Goal: Transaction & Acquisition: Subscribe to service/newsletter

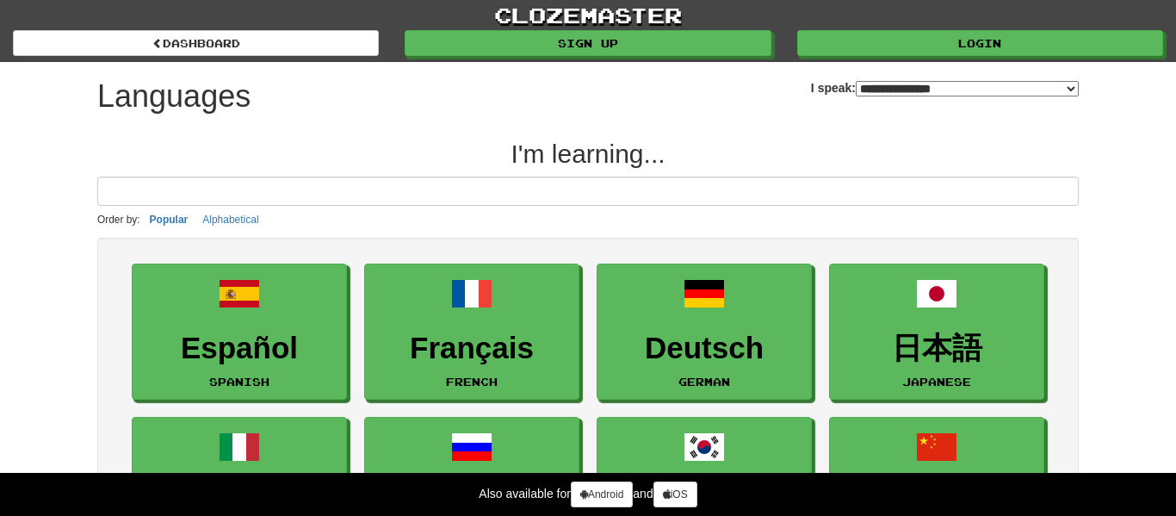
select select "*******"
click at [480, 189] on input at bounding box center [588, 191] width 982 height 29
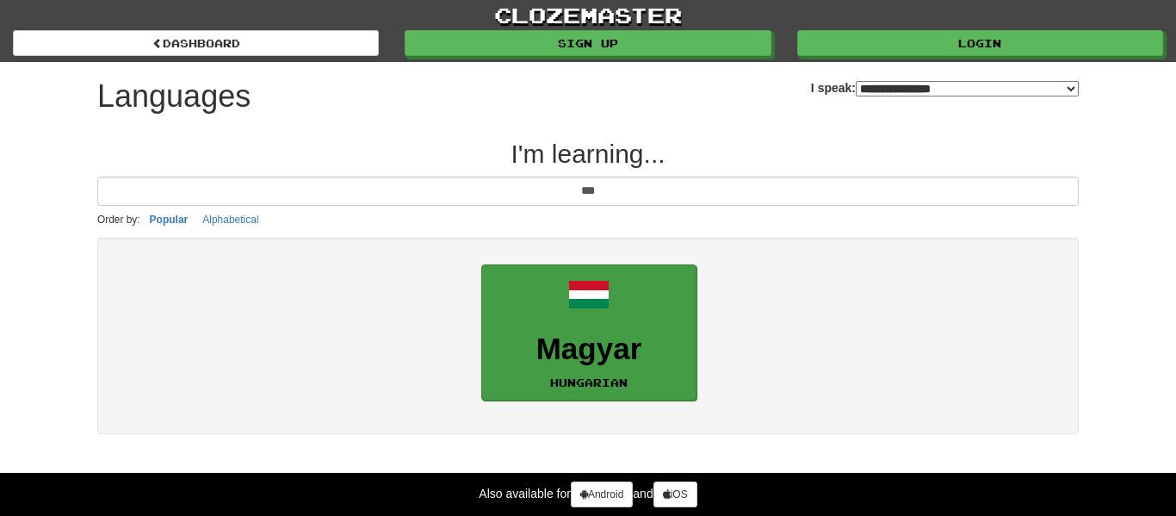
type input "***"
click at [556, 329] on link "Magyar Hungarian" at bounding box center [588, 332] width 215 height 137
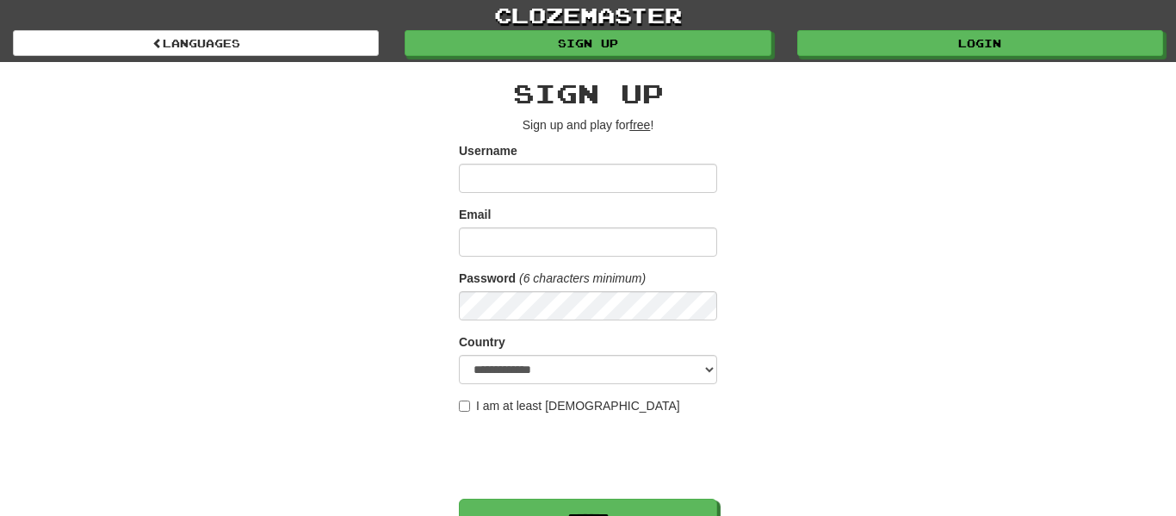
click at [547, 167] on input "Username" at bounding box center [588, 178] width 258 height 29
type input "*"
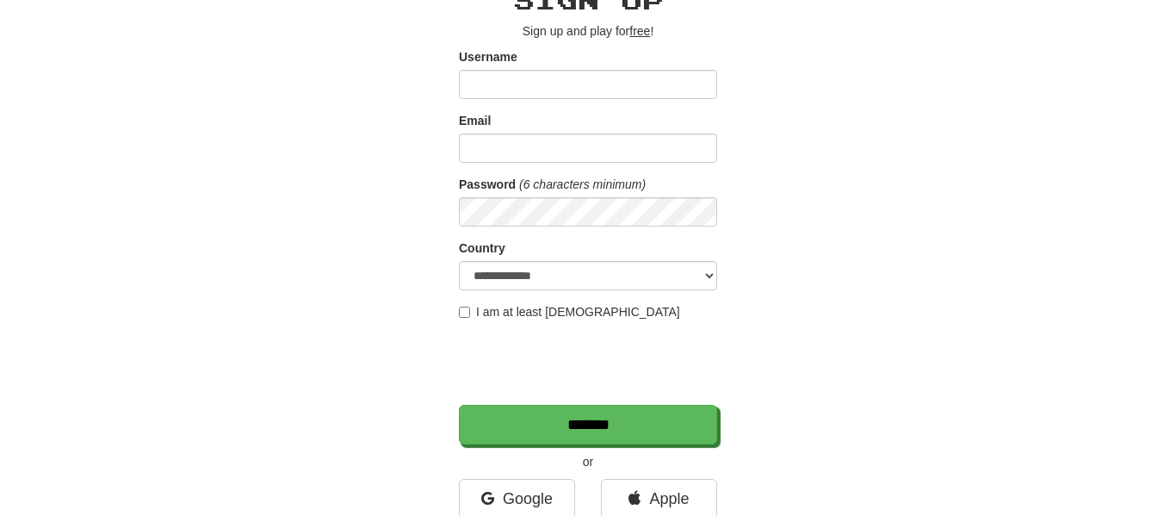
scroll to position [115, 0]
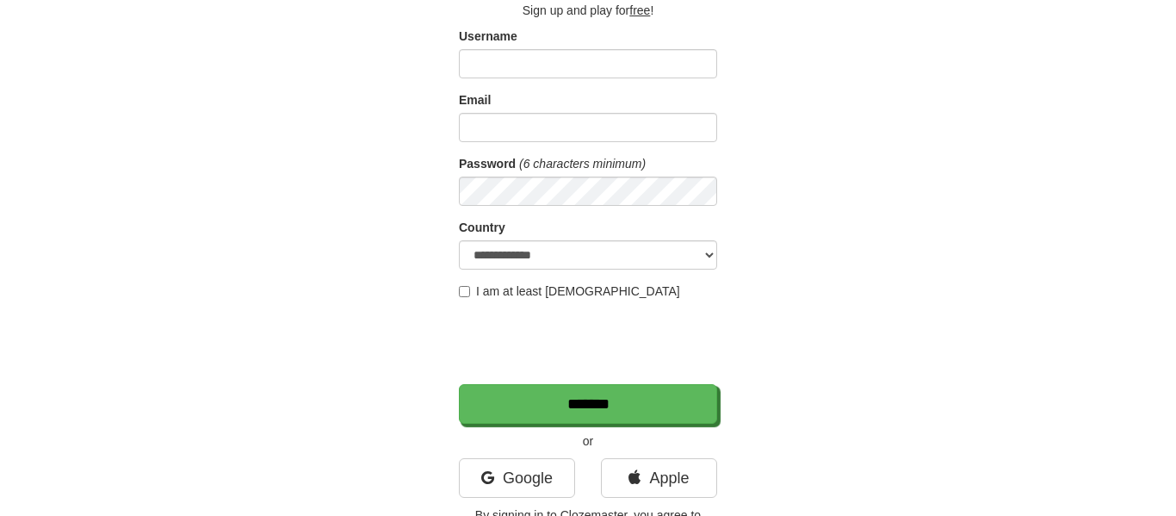
type input "*"
type input "*******"
click at [495, 136] on input "Email" at bounding box center [588, 127] width 258 height 29
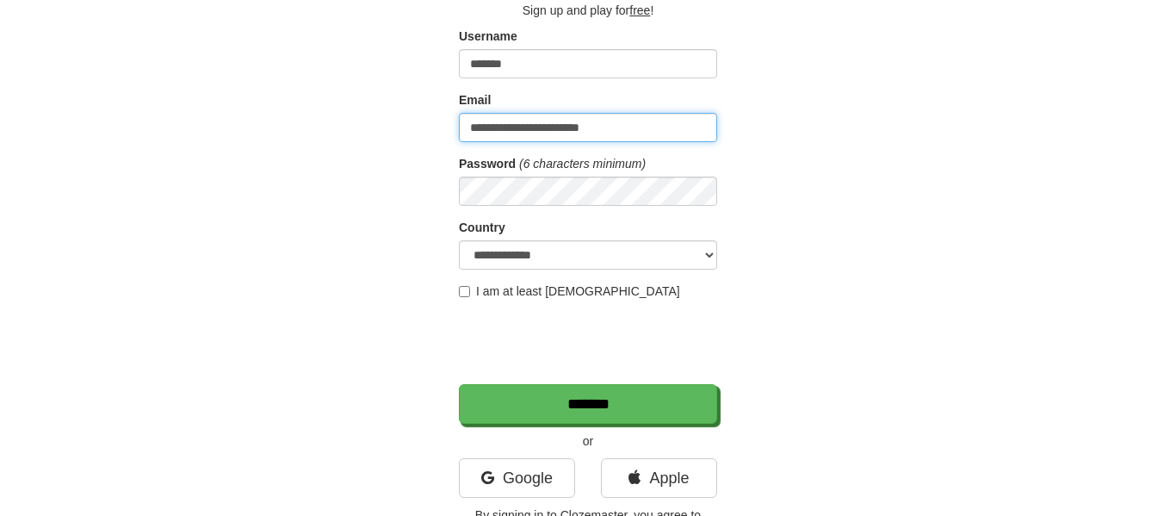
type input "**********"
click at [470, 290] on label "I am at least 16 years old" at bounding box center [569, 290] width 221 height 17
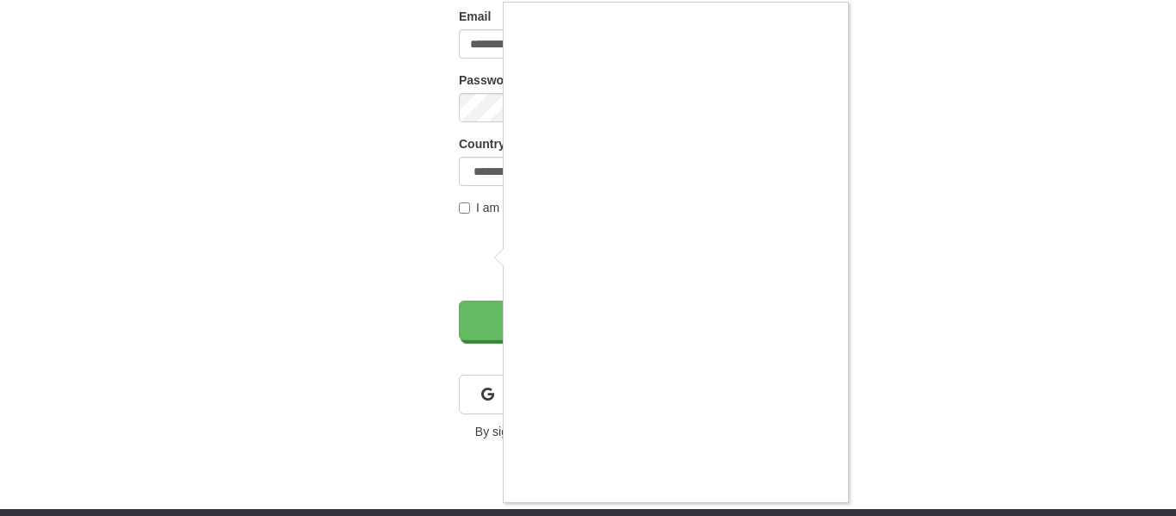
scroll to position [202, 0]
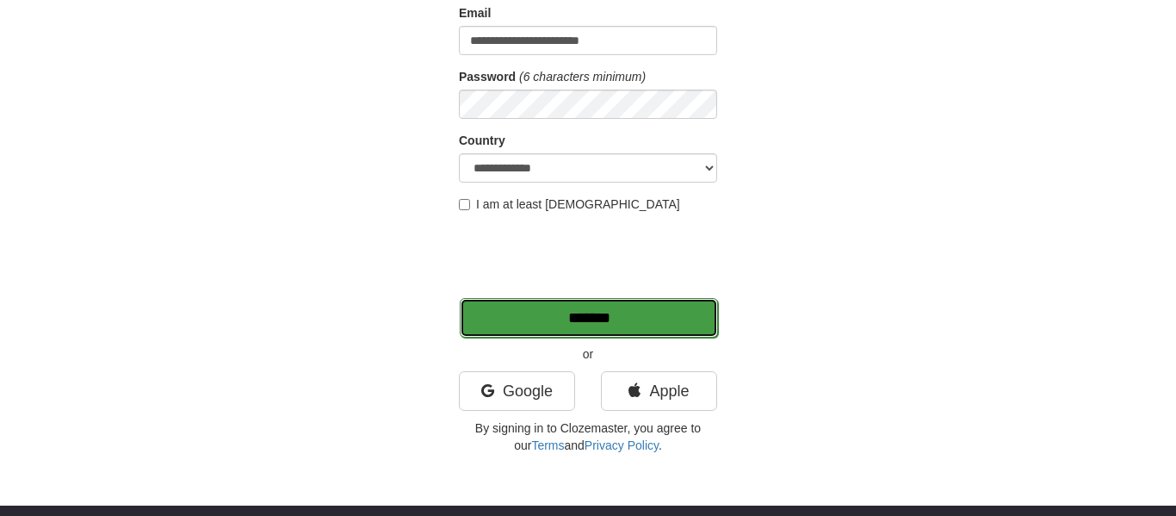
click at [501, 323] on input "*******" at bounding box center [589, 318] width 258 height 40
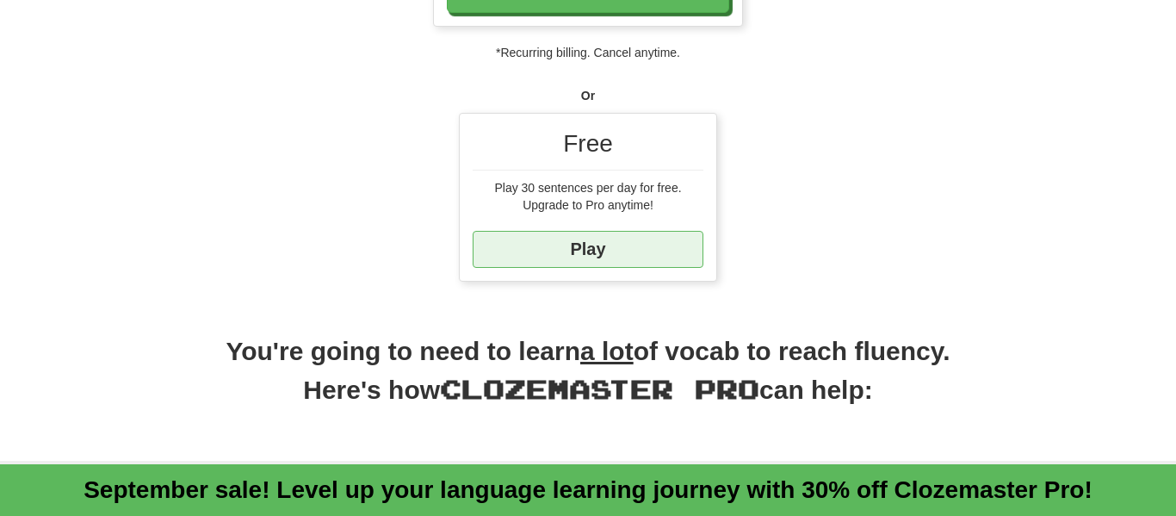
scroll to position [495, 0]
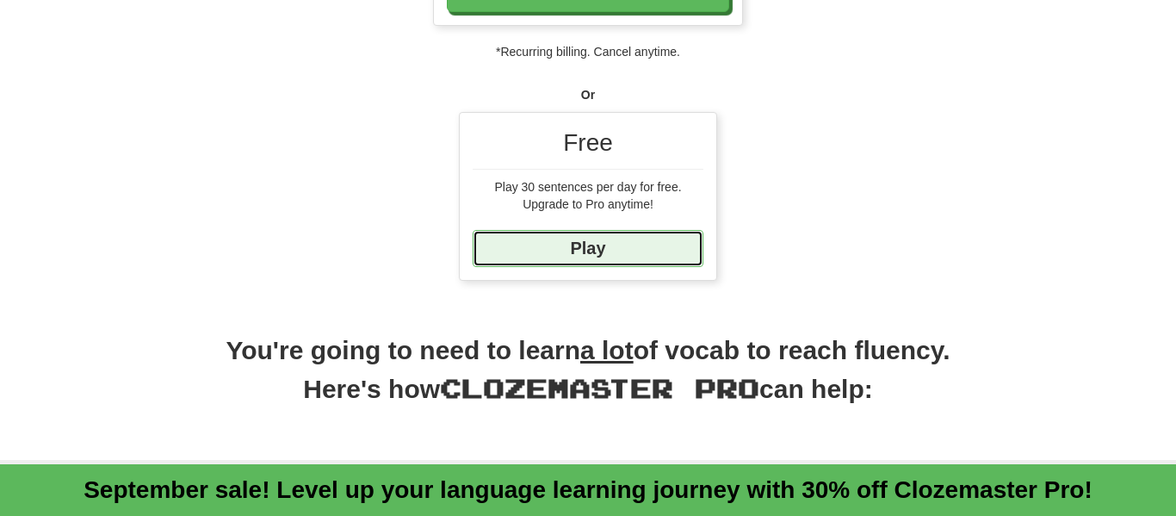
click at [561, 243] on link "Play" at bounding box center [588, 248] width 231 height 37
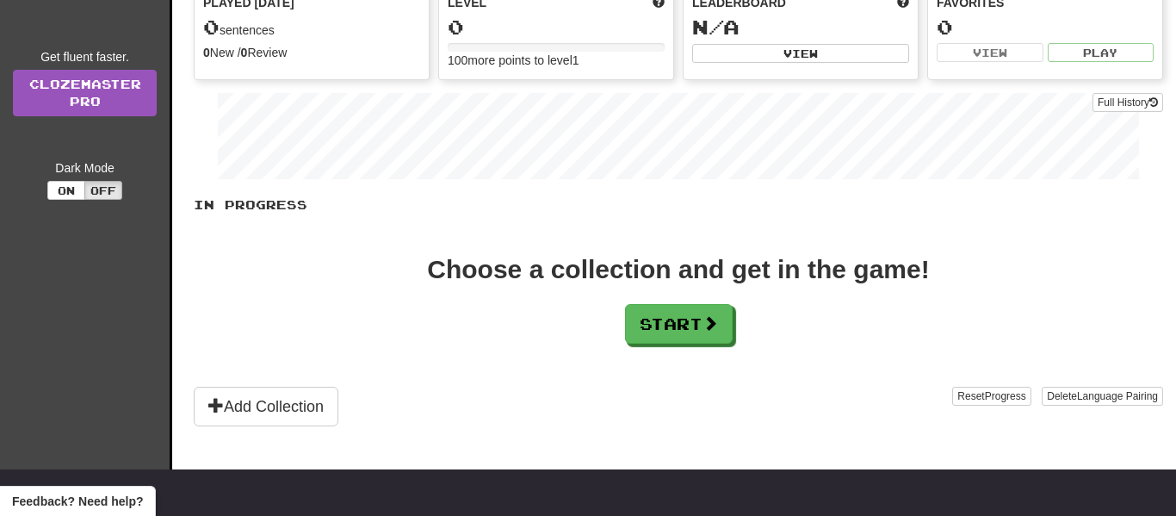
scroll to position [259, 0]
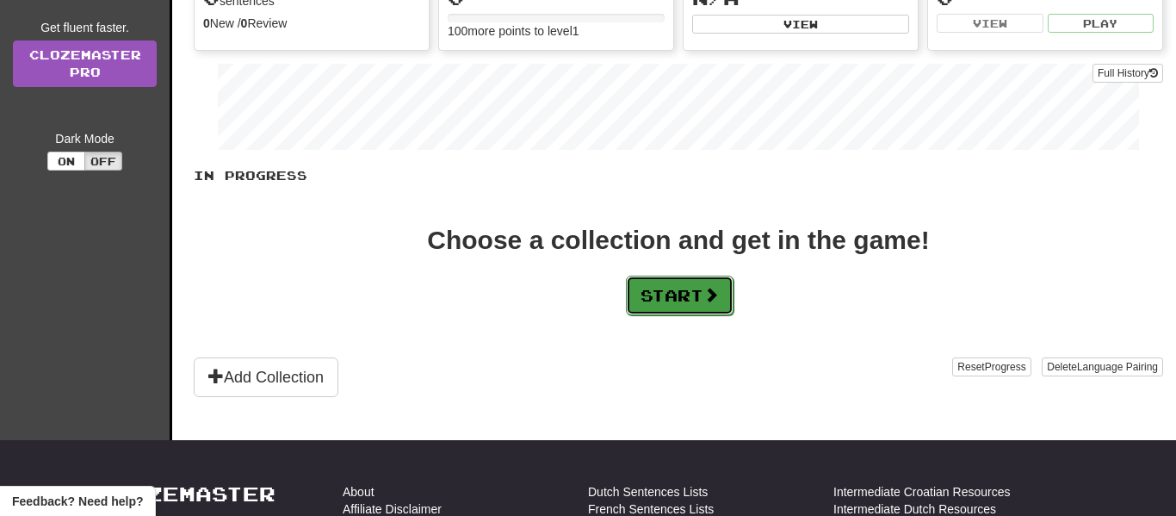
click at [653, 301] on button "Start" at bounding box center [680, 296] width 108 height 40
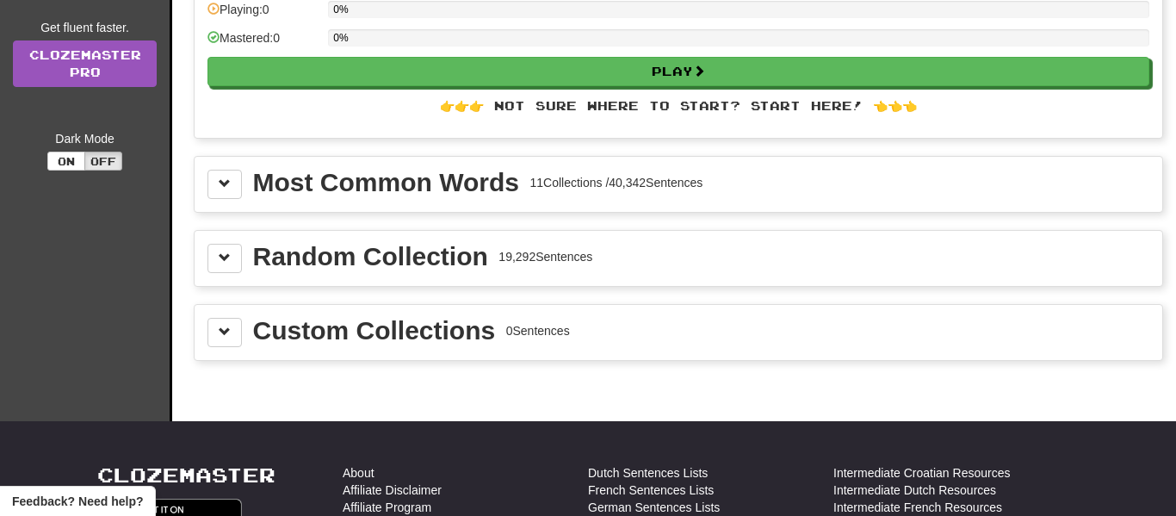
scroll to position [0, 0]
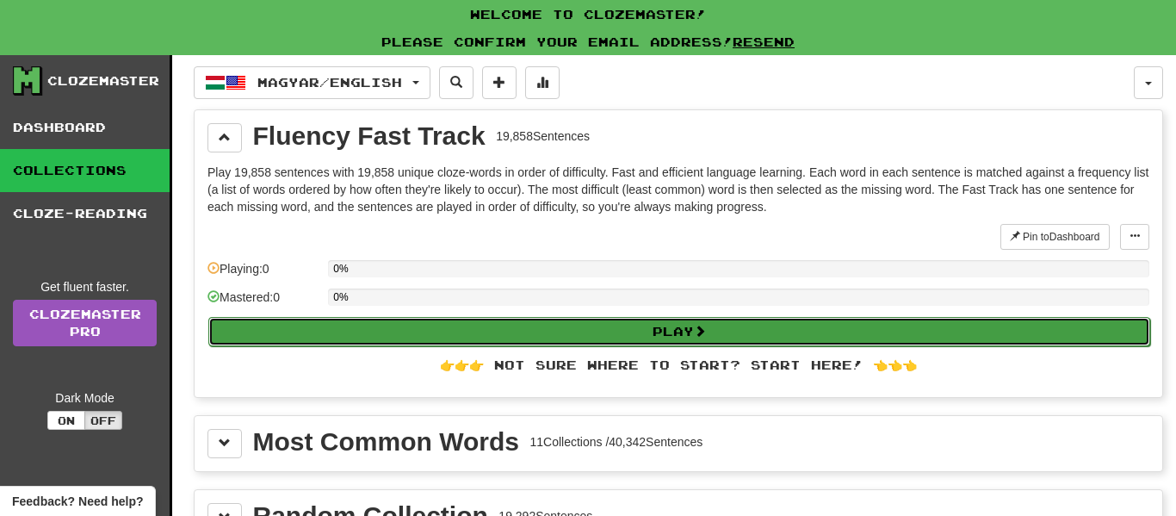
click at [607, 333] on button "Play" at bounding box center [679, 331] width 942 height 29
select select "**"
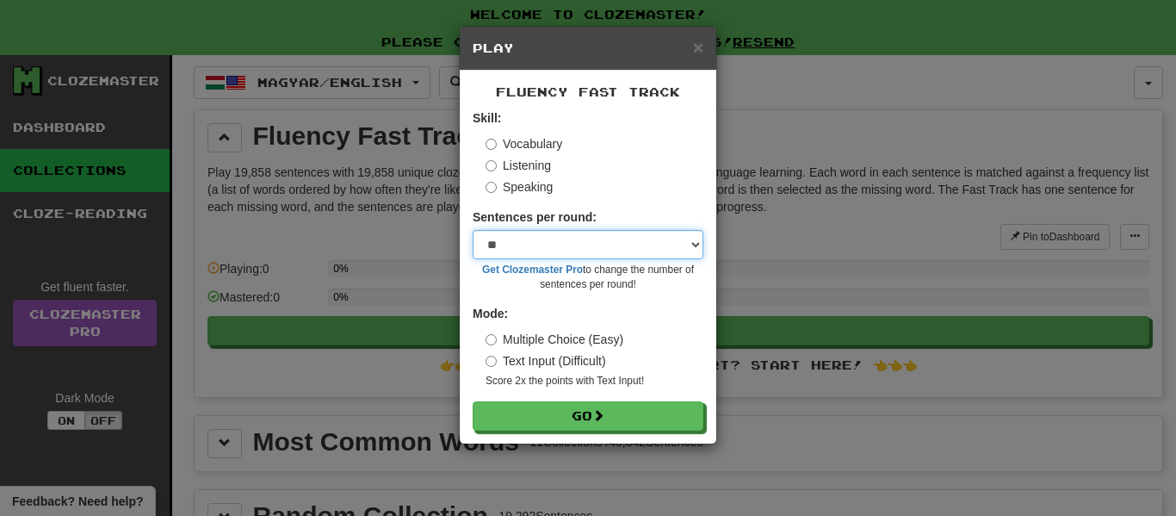
click at [556, 245] on select "* ** ** ** ** ** *** ********" at bounding box center [588, 244] width 231 height 29
click at [594, 251] on select "* ** ** ** ** ** *** ********" at bounding box center [588, 244] width 231 height 29
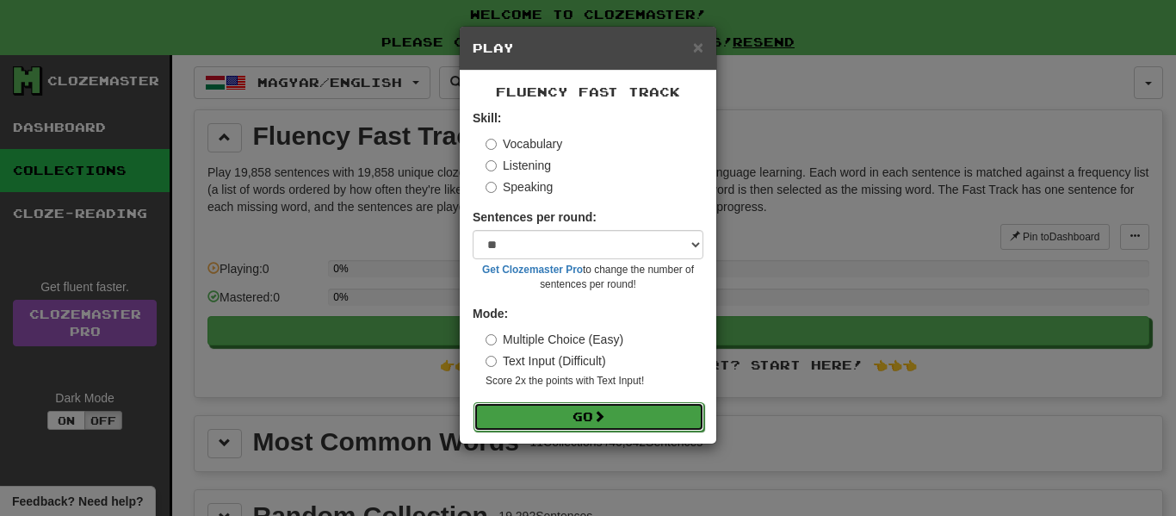
click at [568, 409] on button "Go" at bounding box center [589, 416] width 231 height 29
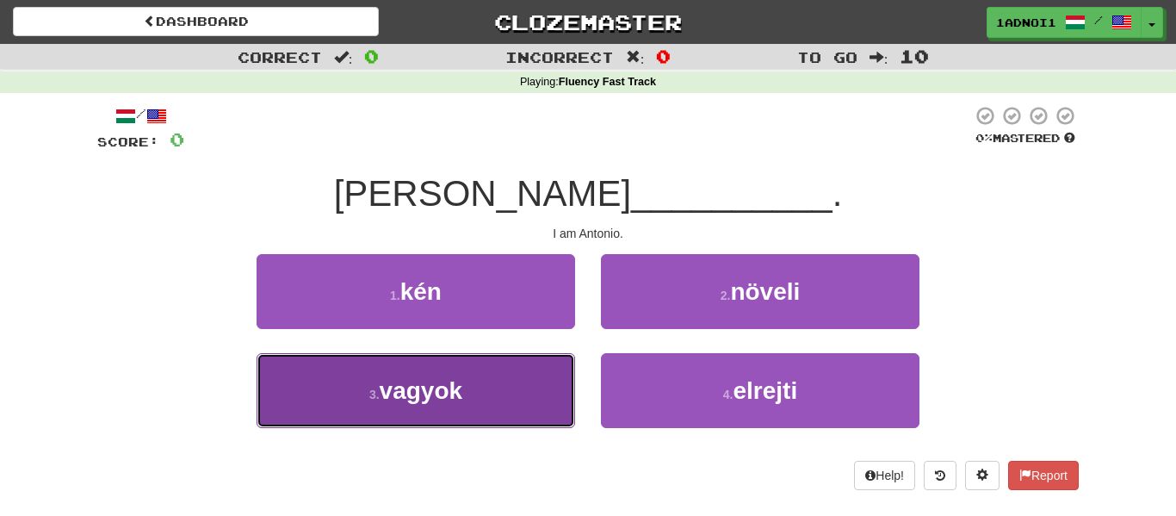
click at [478, 382] on button "3 . vagyok" at bounding box center [416, 390] width 319 height 75
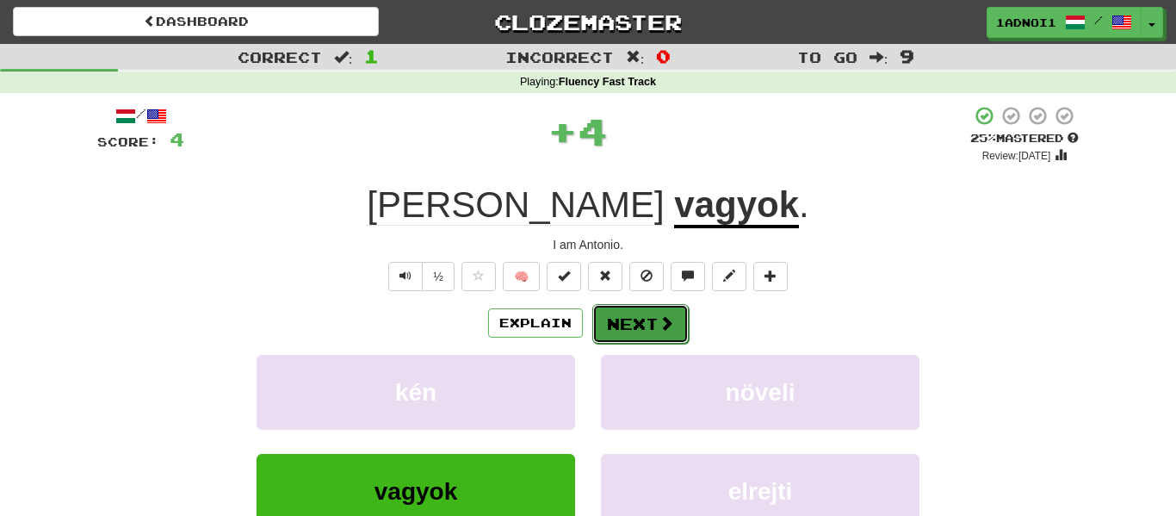
click at [636, 322] on button "Next" at bounding box center [641, 324] width 96 height 40
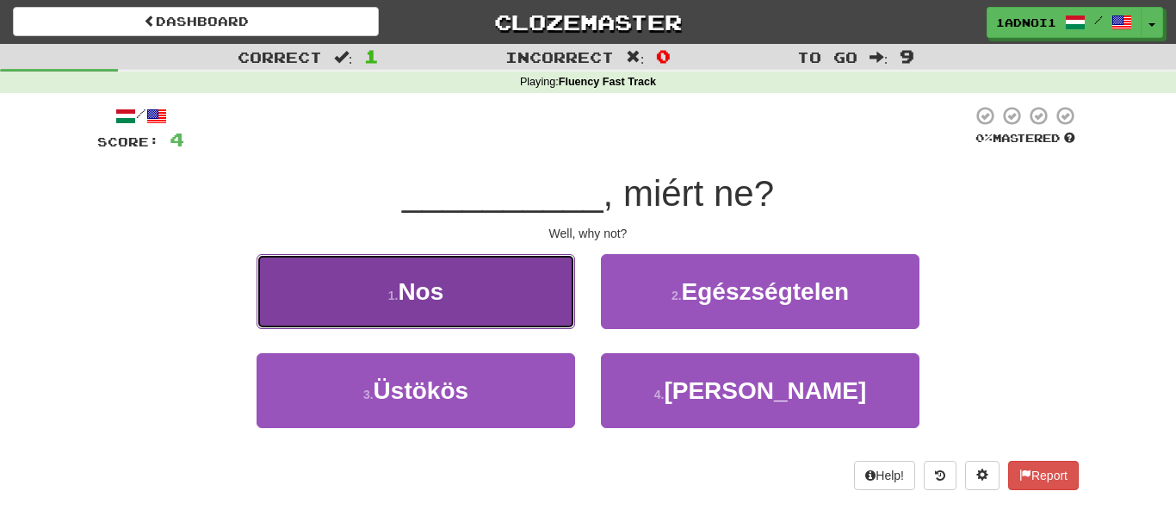
click at [483, 299] on button "1 . Nos" at bounding box center [416, 291] width 319 height 75
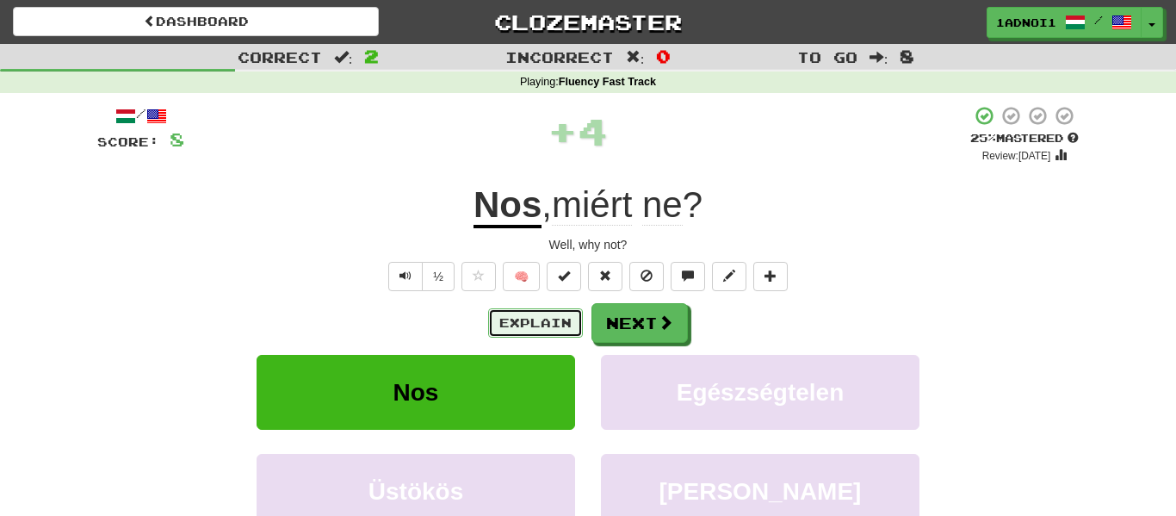
click at [564, 320] on button "Explain" at bounding box center [535, 322] width 95 height 29
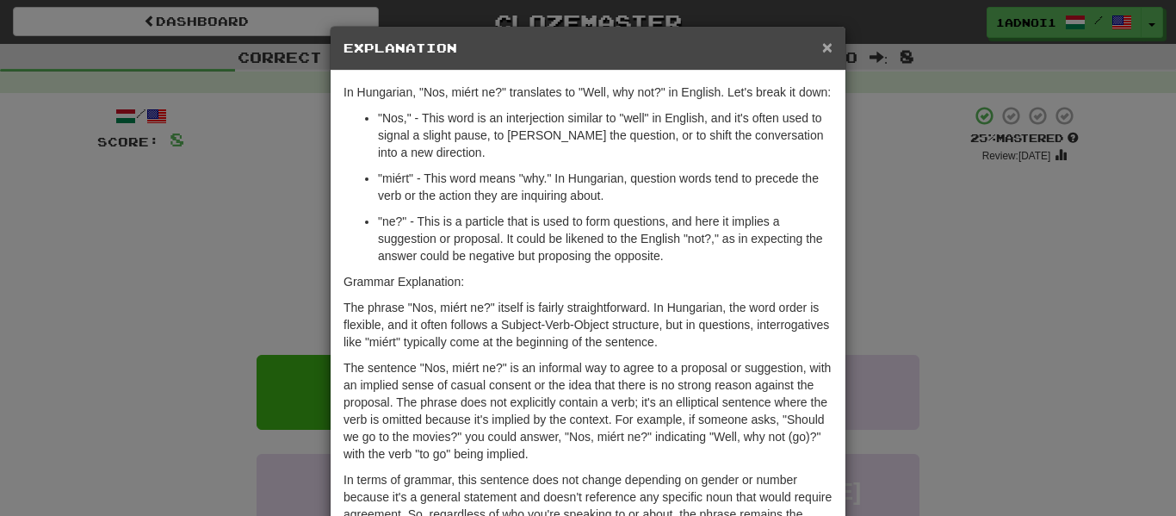
click at [827, 44] on span "×" at bounding box center [827, 47] width 10 height 20
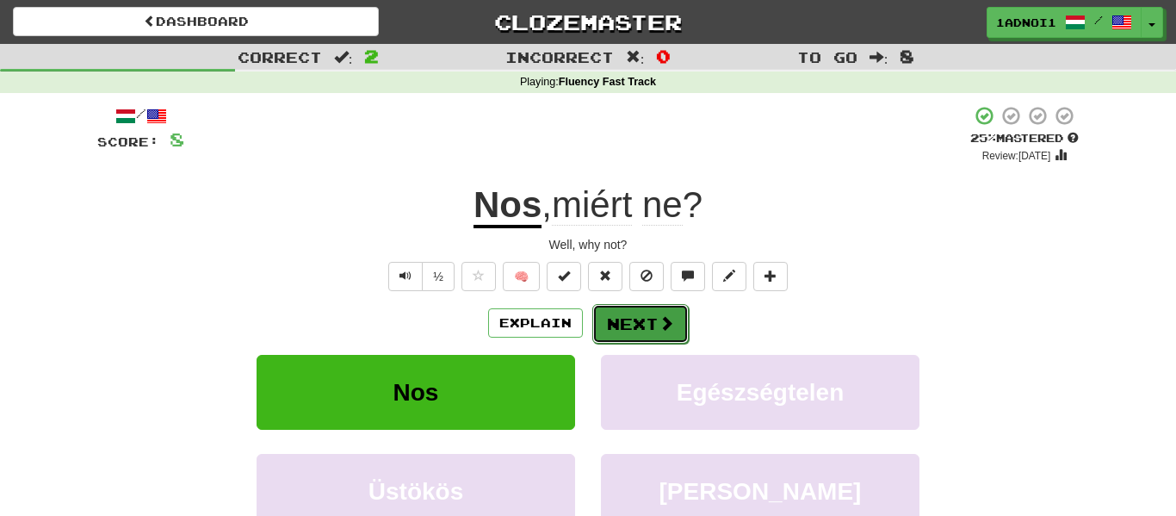
click at [636, 329] on button "Next" at bounding box center [641, 324] width 96 height 40
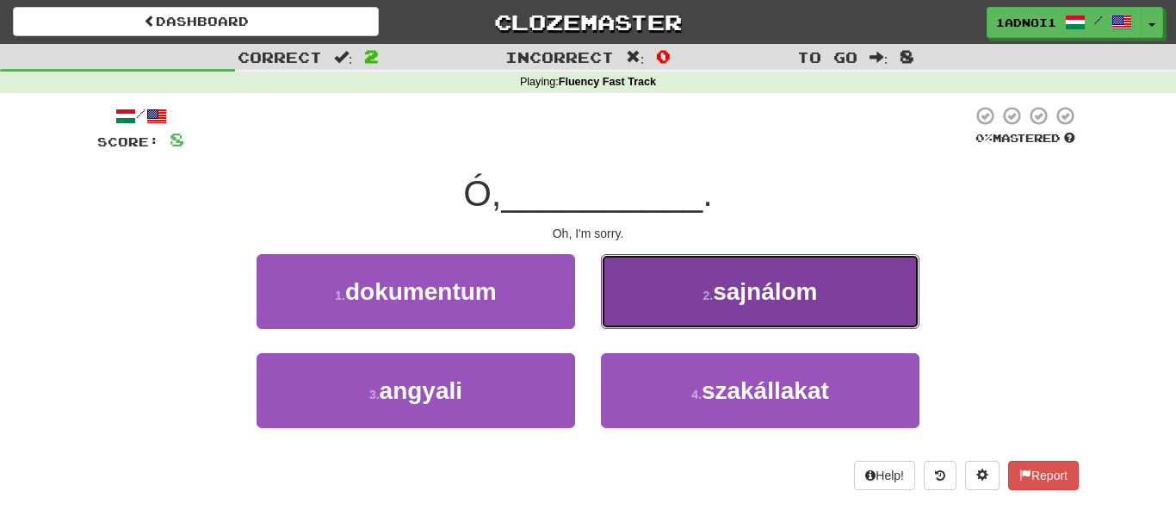
click at [780, 300] on span "sajnálom" at bounding box center [765, 291] width 104 height 27
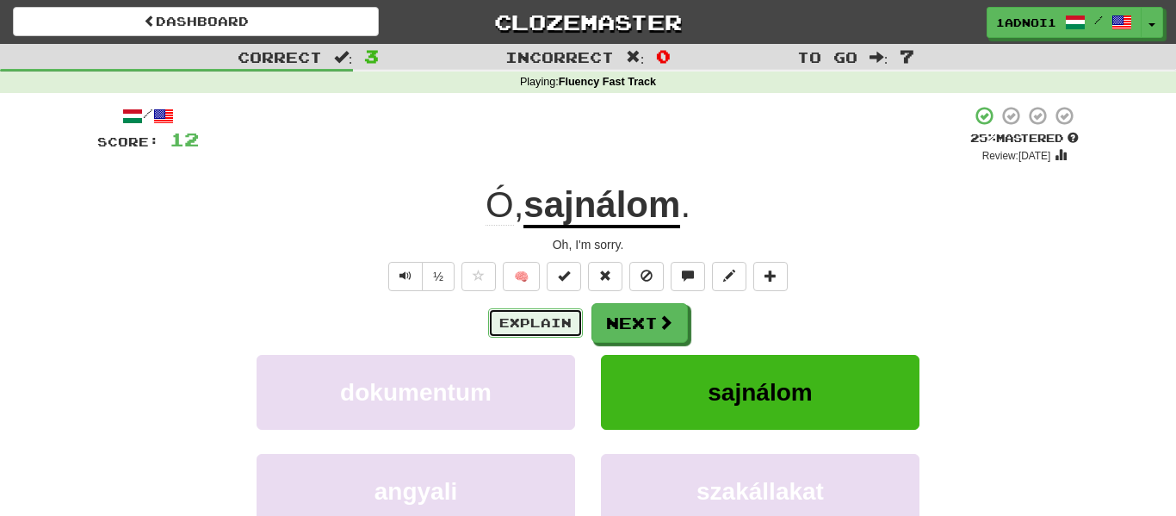
click at [523, 317] on button "Explain" at bounding box center [535, 322] width 95 height 29
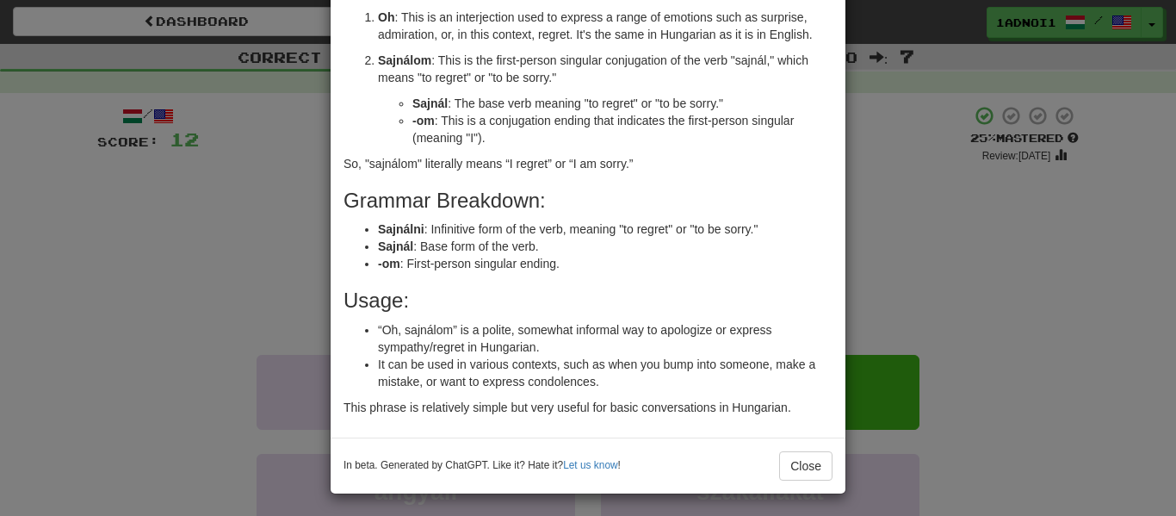
scroll to position [122, 0]
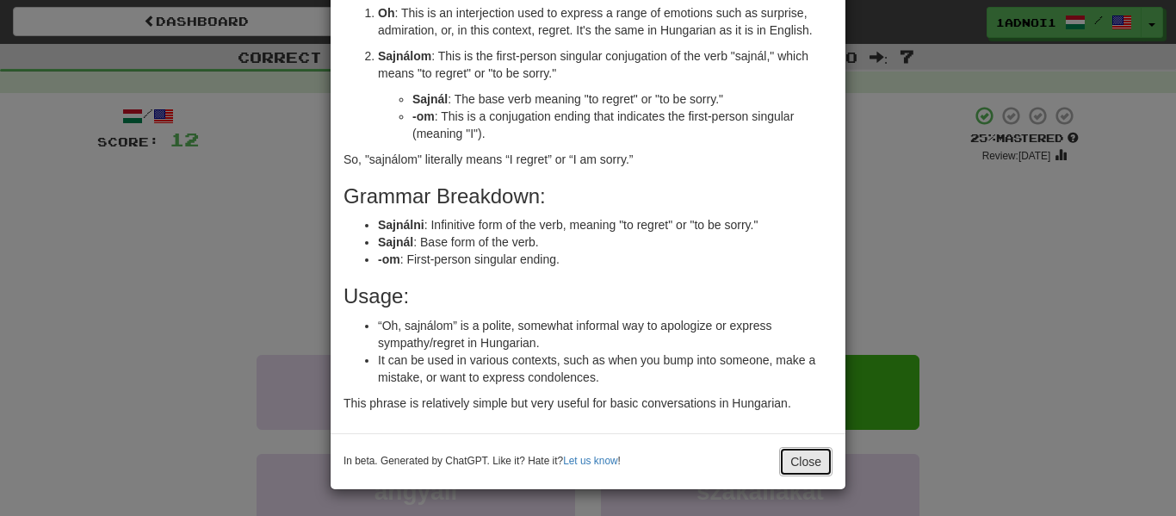
click at [811, 461] on button "Close" at bounding box center [805, 461] width 53 height 29
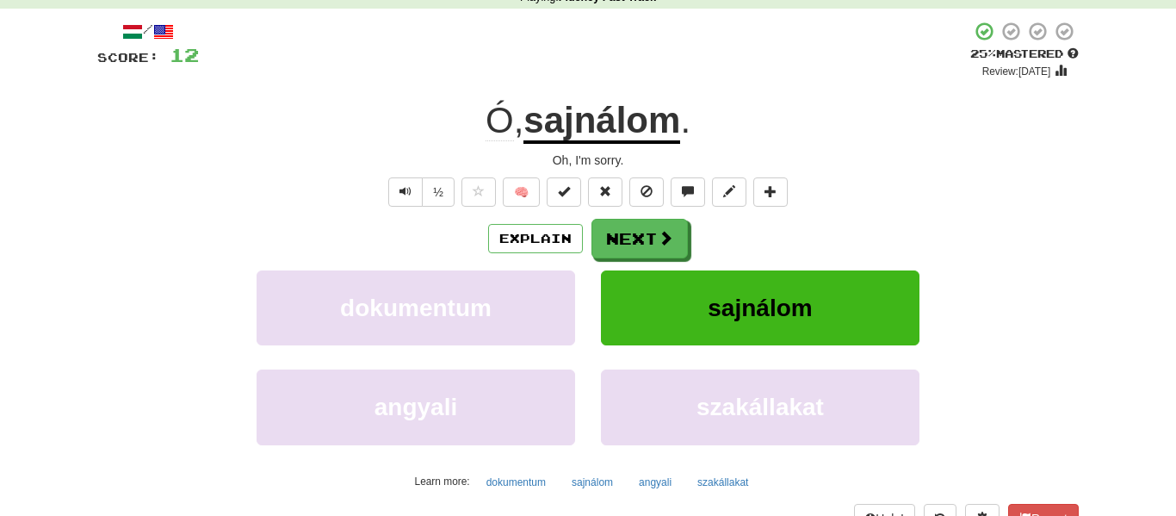
scroll to position [94, 0]
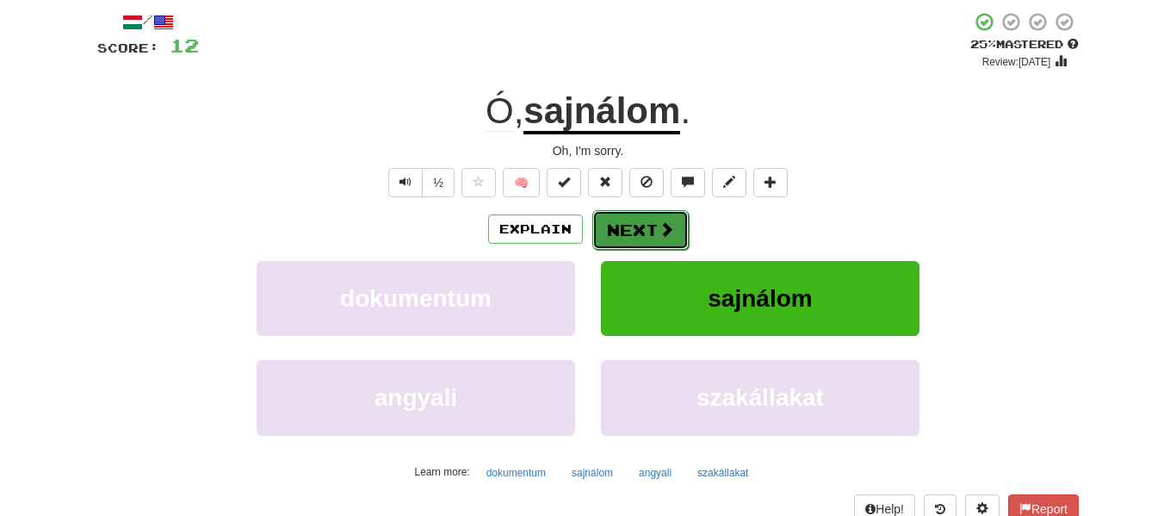
click at [604, 212] on button "Next" at bounding box center [641, 230] width 96 height 40
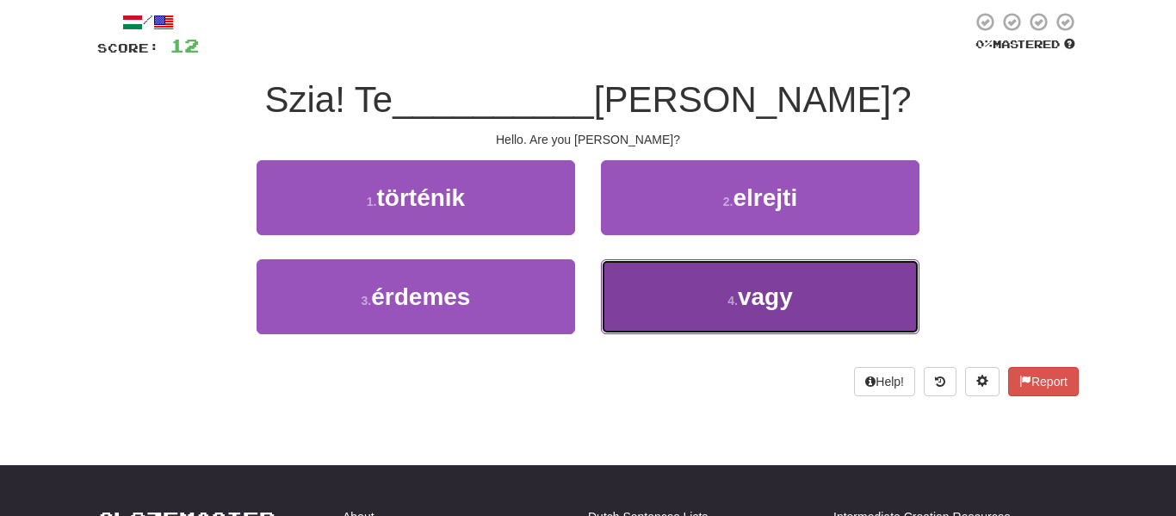
click at [685, 309] on button "4 . vagy" at bounding box center [760, 296] width 319 height 75
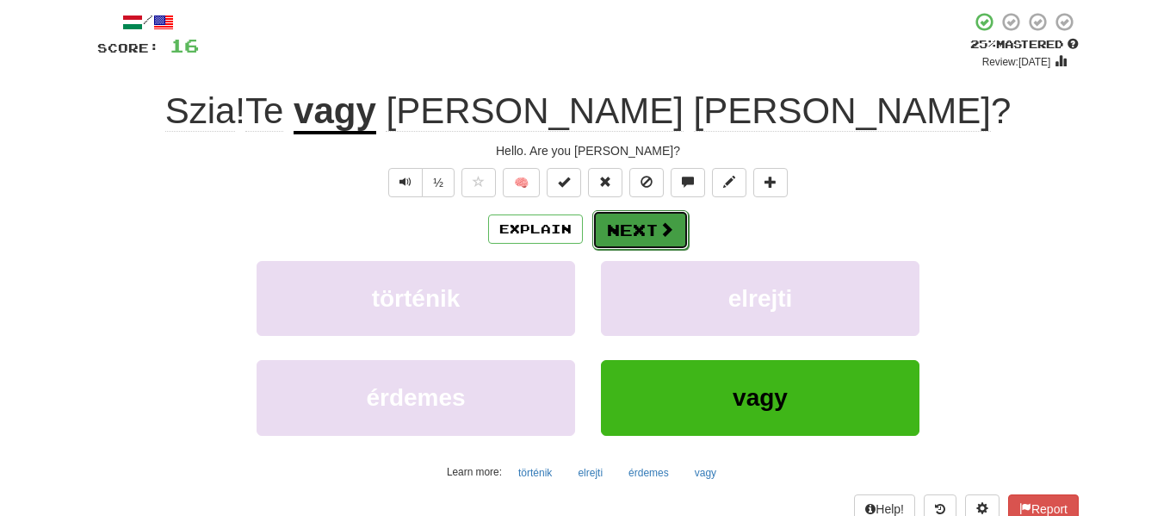
click at [661, 229] on span at bounding box center [667, 229] width 16 height 16
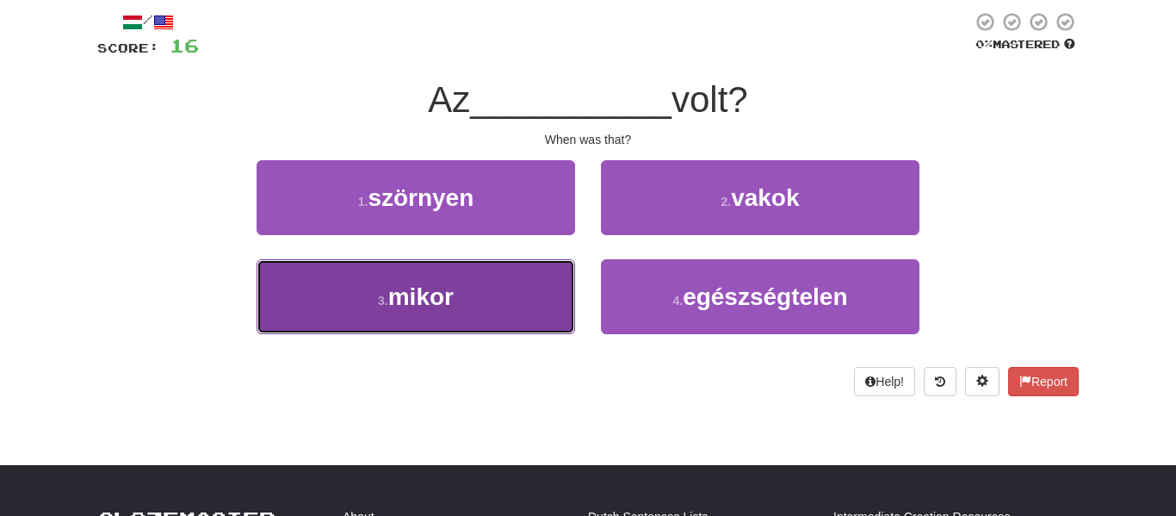
click at [495, 298] on button "3 . mikor" at bounding box center [416, 296] width 319 height 75
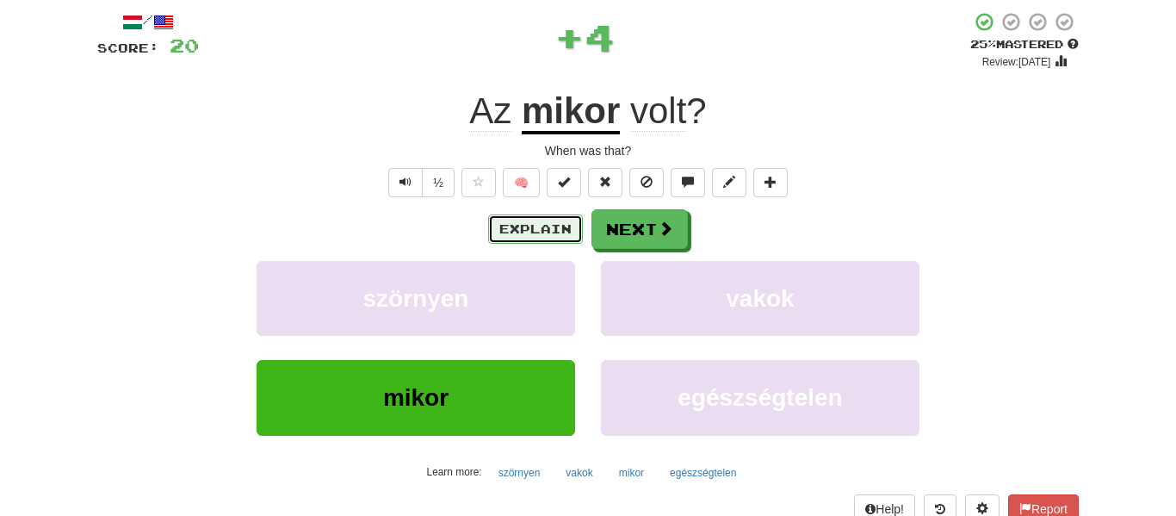
click at [522, 237] on button "Explain" at bounding box center [535, 228] width 95 height 29
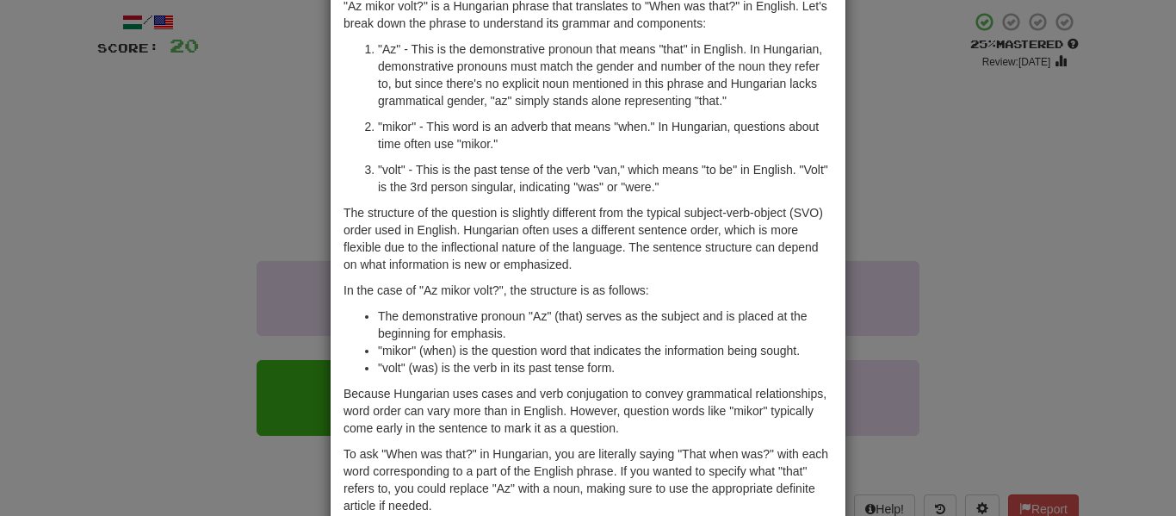
scroll to position [0, 0]
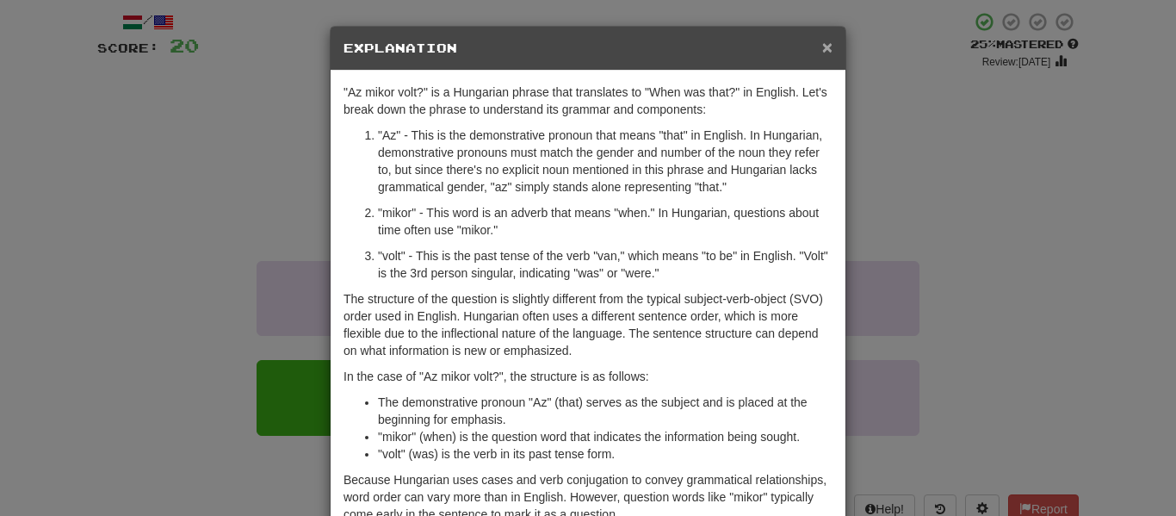
click at [825, 40] on span "×" at bounding box center [827, 47] width 10 height 20
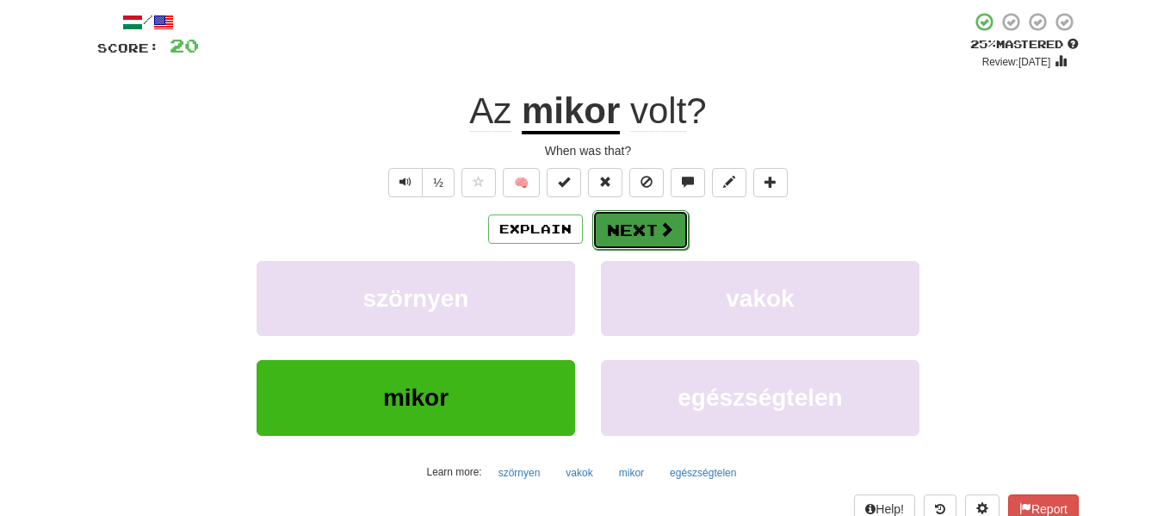
click at [621, 248] on button "Next" at bounding box center [641, 230] width 96 height 40
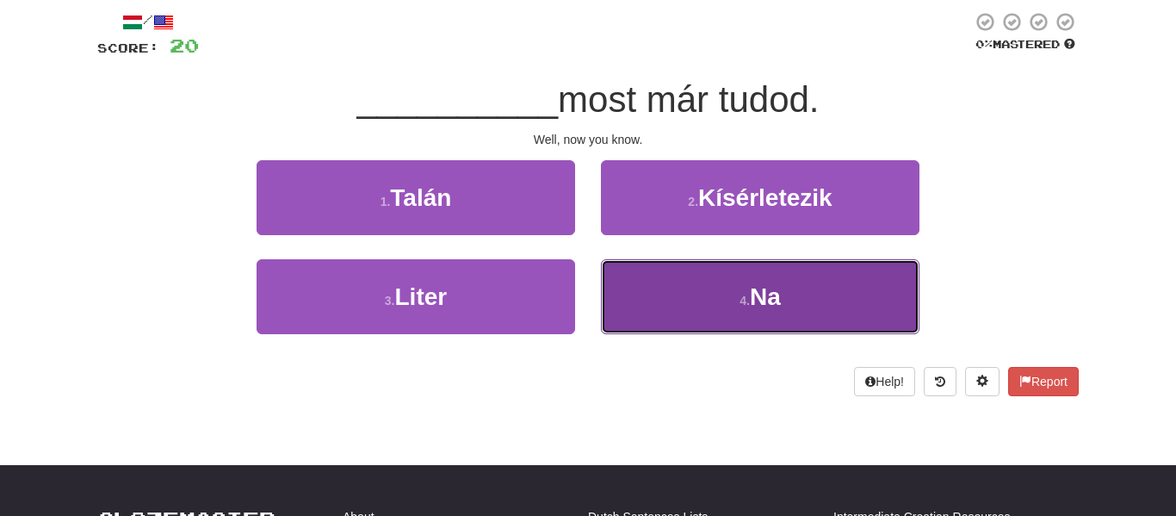
click at [694, 276] on button "4 . Na" at bounding box center [760, 296] width 319 height 75
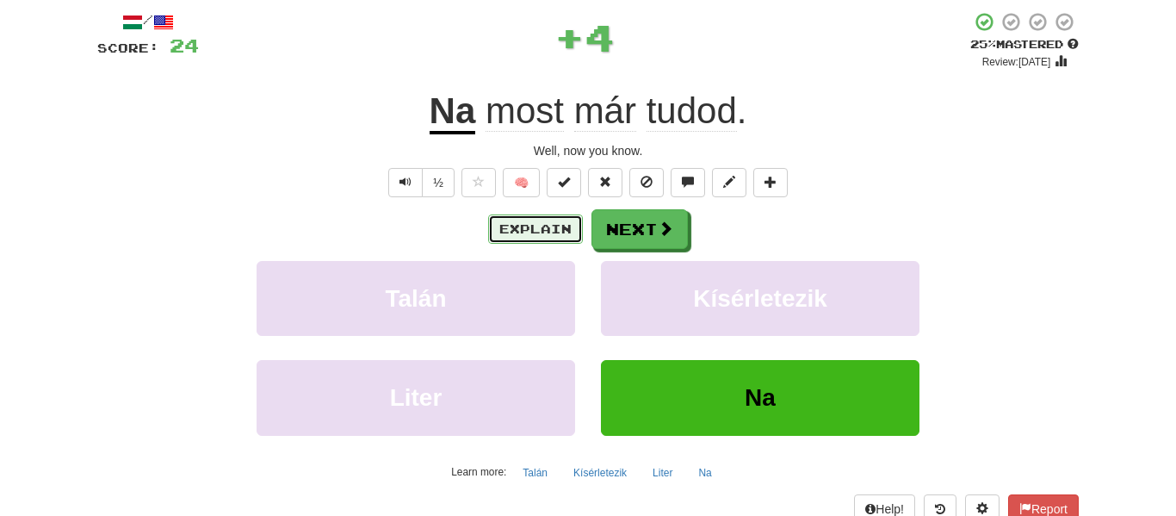
click at [536, 231] on button "Explain" at bounding box center [535, 228] width 95 height 29
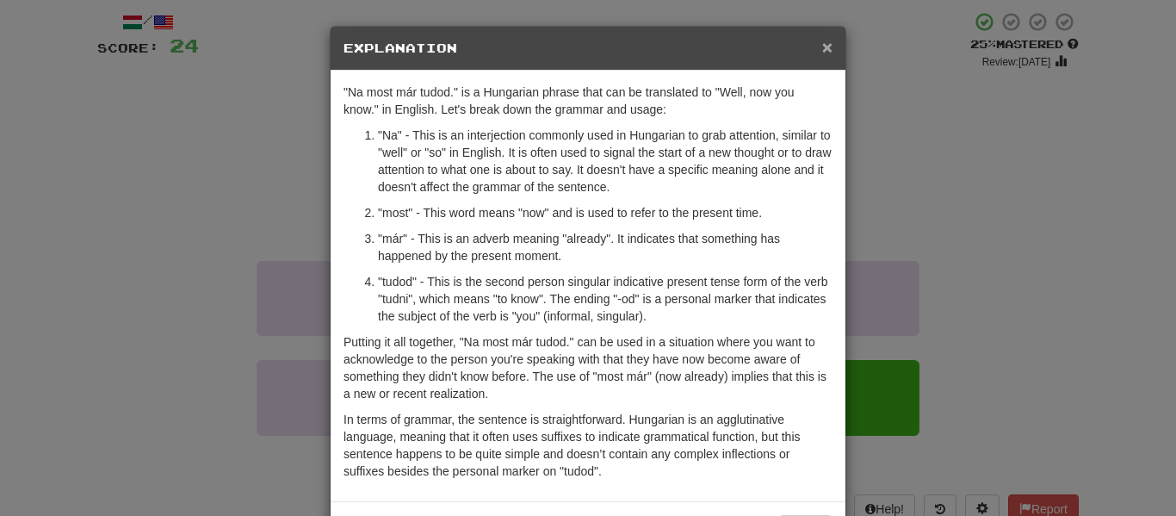
click at [825, 43] on span "×" at bounding box center [827, 47] width 10 height 20
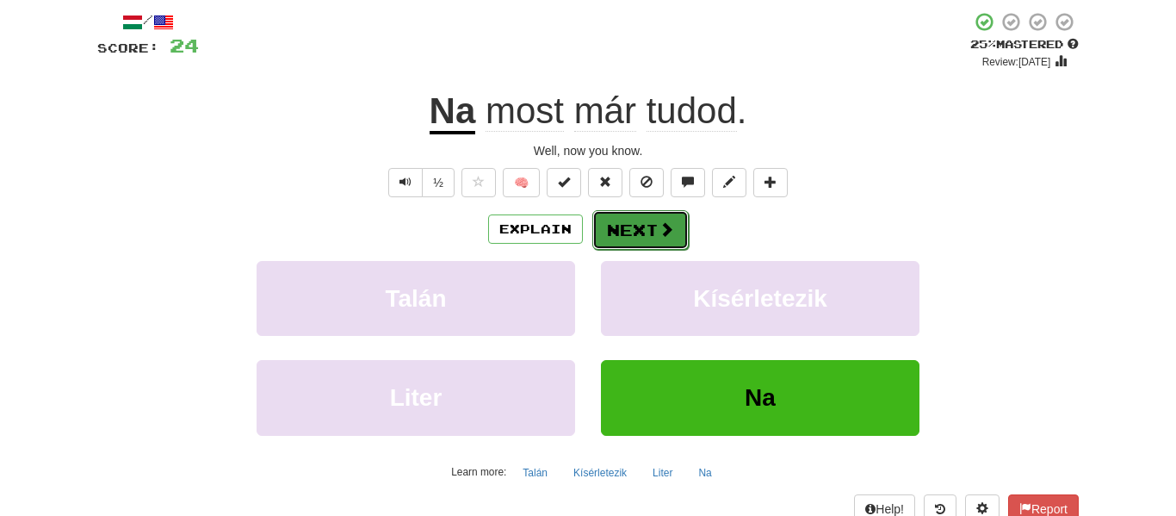
click at [646, 219] on button "Next" at bounding box center [641, 230] width 96 height 40
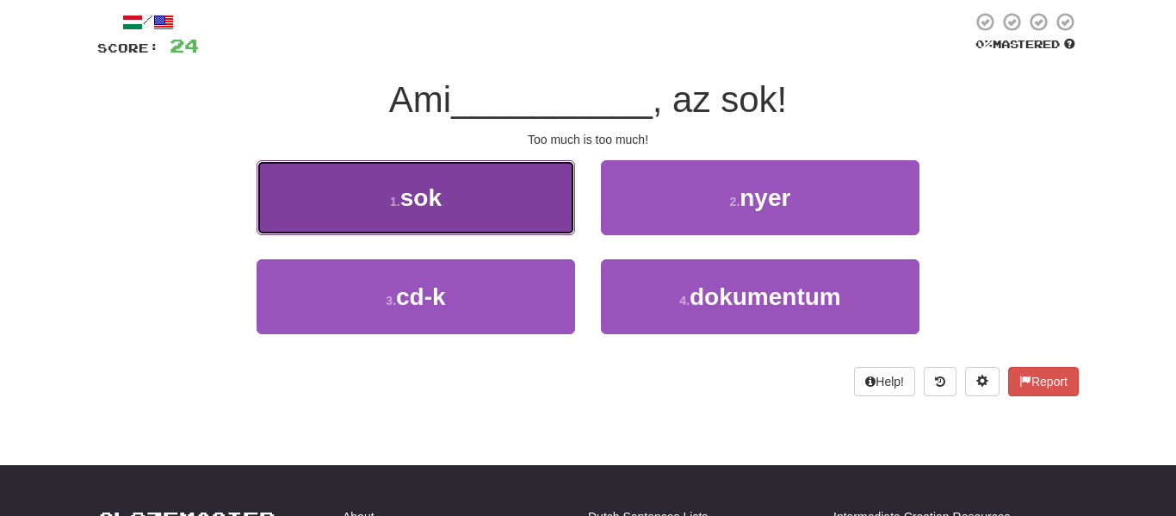
click at [499, 191] on button "1 . sok" at bounding box center [416, 197] width 319 height 75
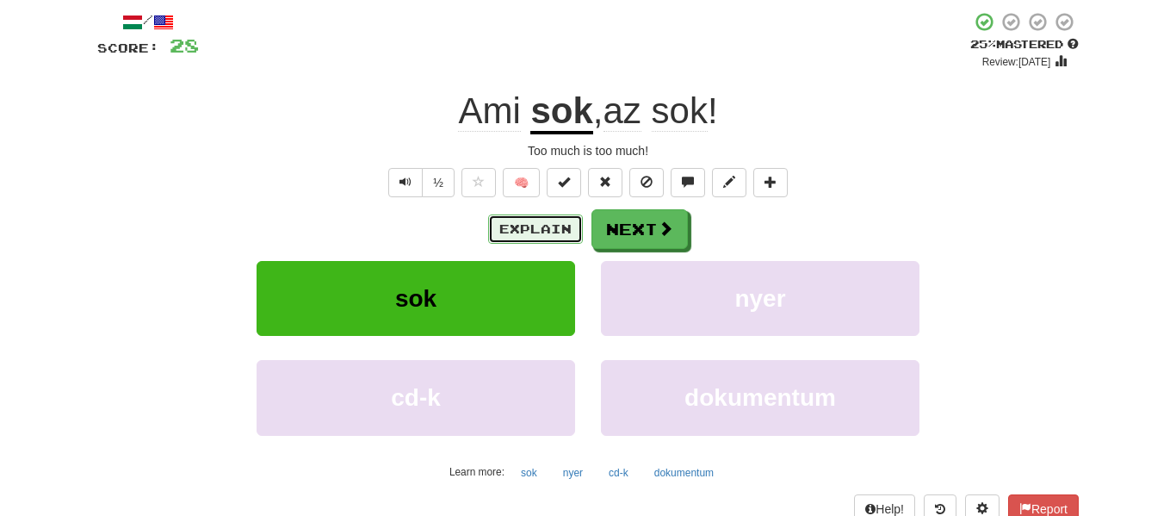
click at [566, 233] on button "Explain" at bounding box center [535, 228] width 95 height 29
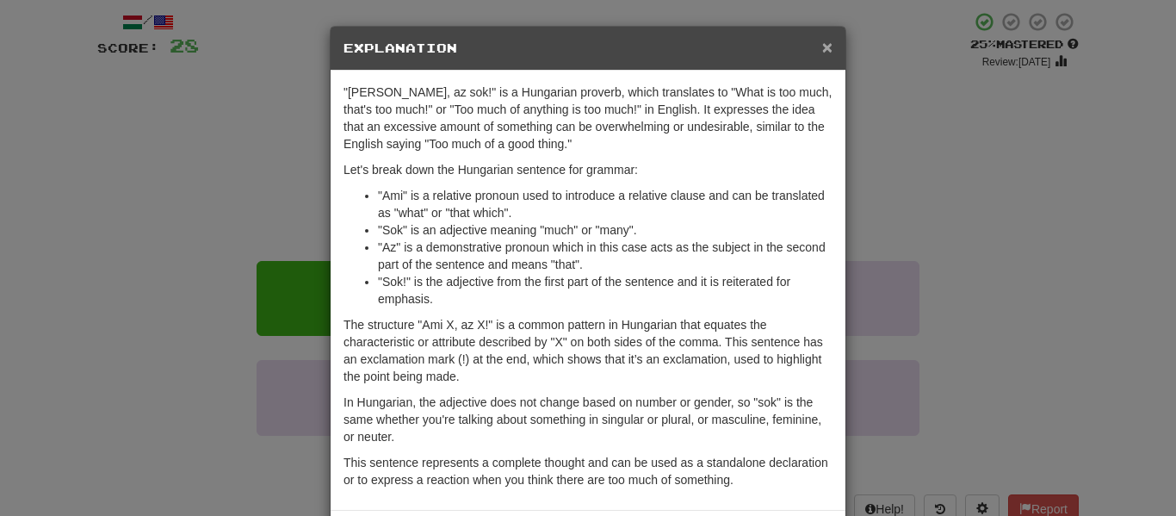
click at [828, 45] on span "×" at bounding box center [827, 47] width 10 height 20
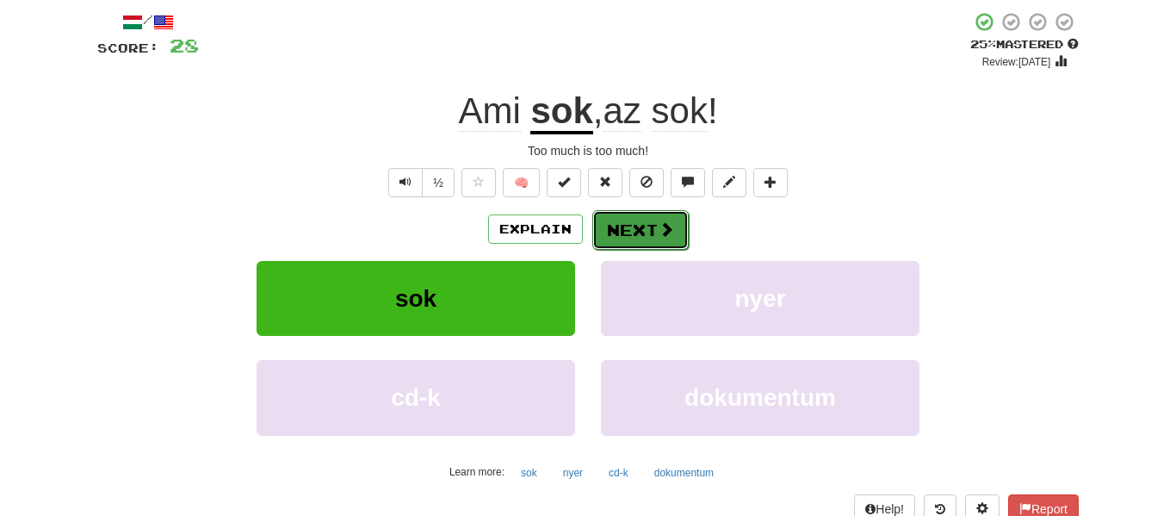
click at [646, 226] on button "Next" at bounding box center [641, 230] width 96 height 40
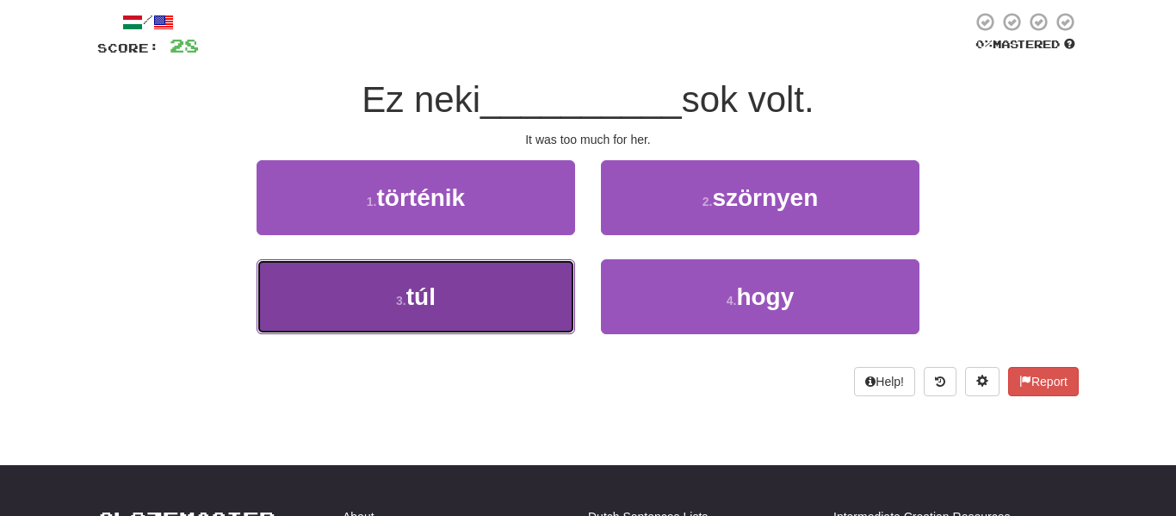
click at [504, 289] on button "3 . túl" at bounding box center [416, 296] width 319 height 75
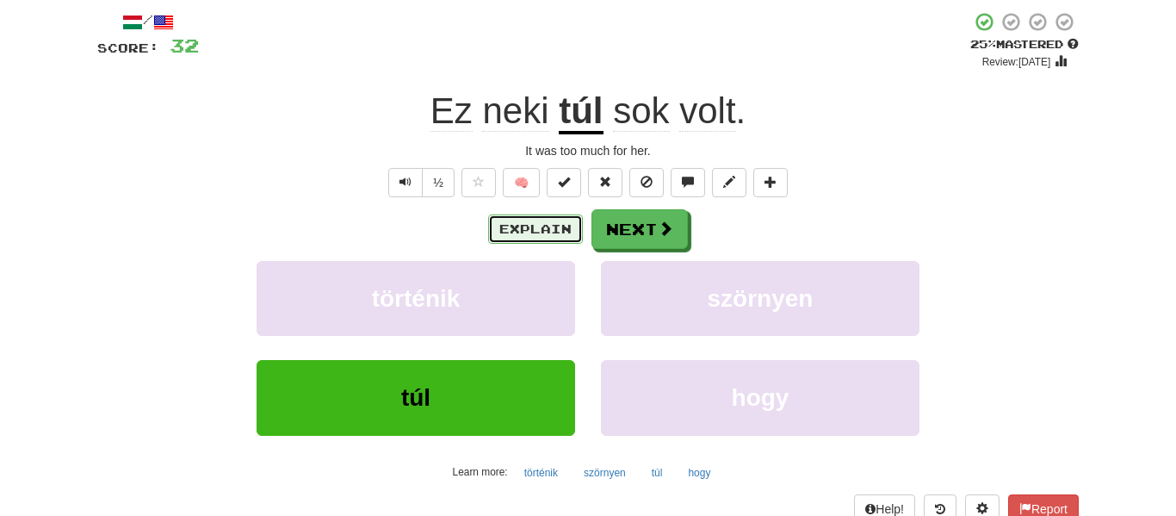
click at [561, 232] on button "Explain" at bounding box center [535, 228] width 95 height 29
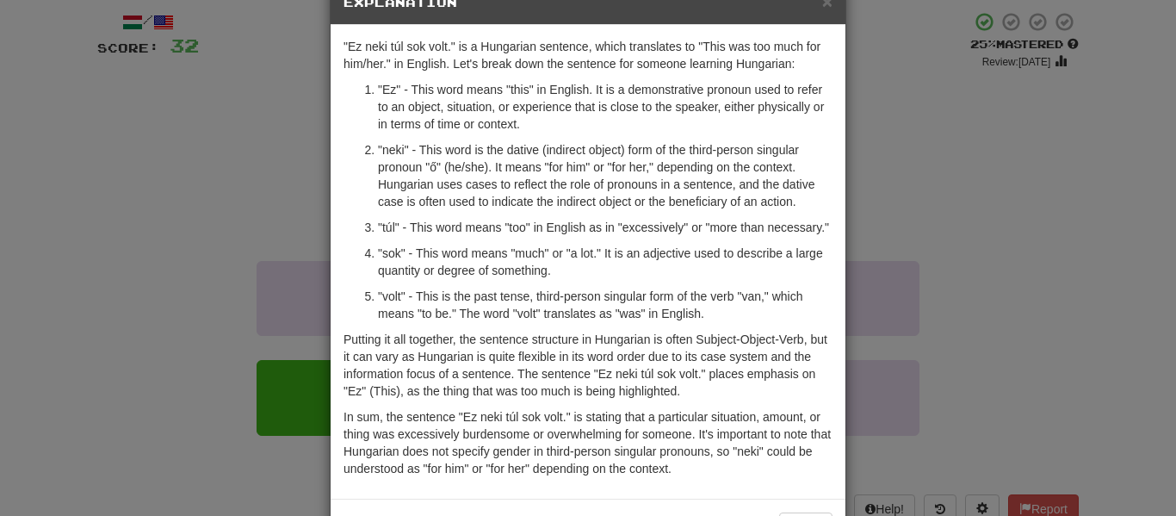
scroll to position [40, 0]
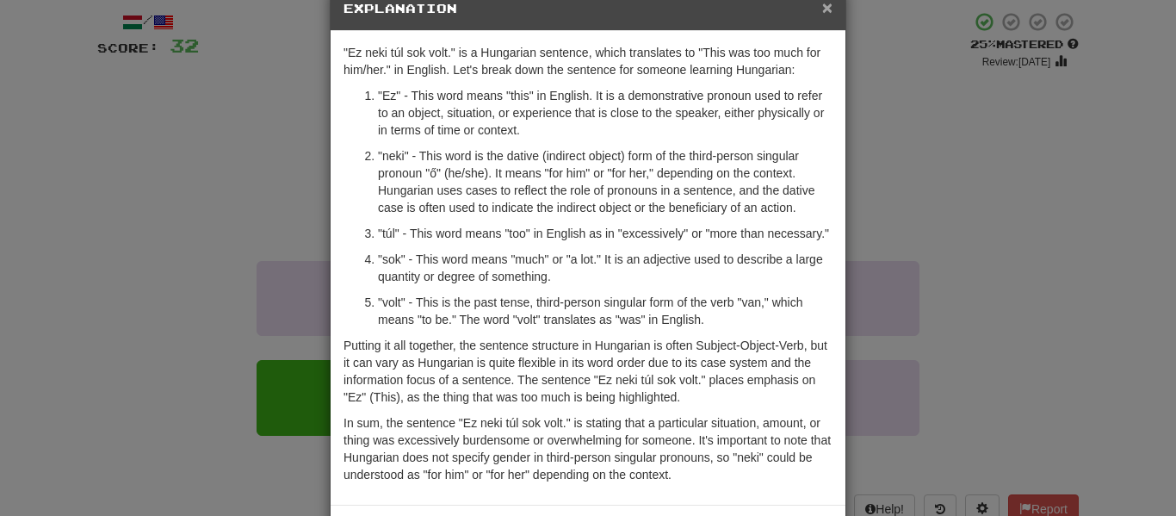
click at [825, 9] on span "×" at bounding box center [827, 7] width 10 height 20
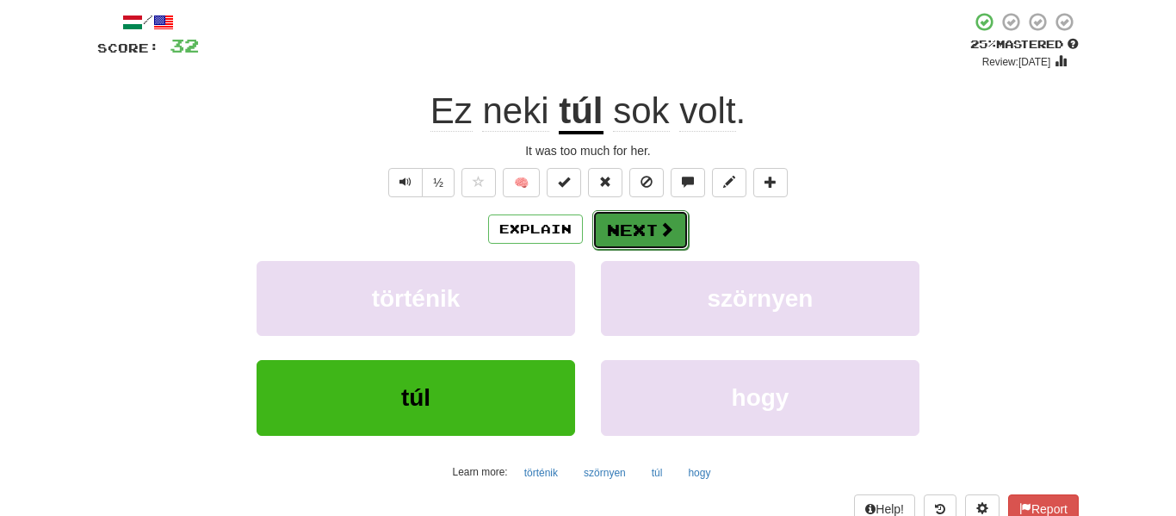
click at [636, 226] on button "Next" at bounding box center [641, 230] width 96 height 40
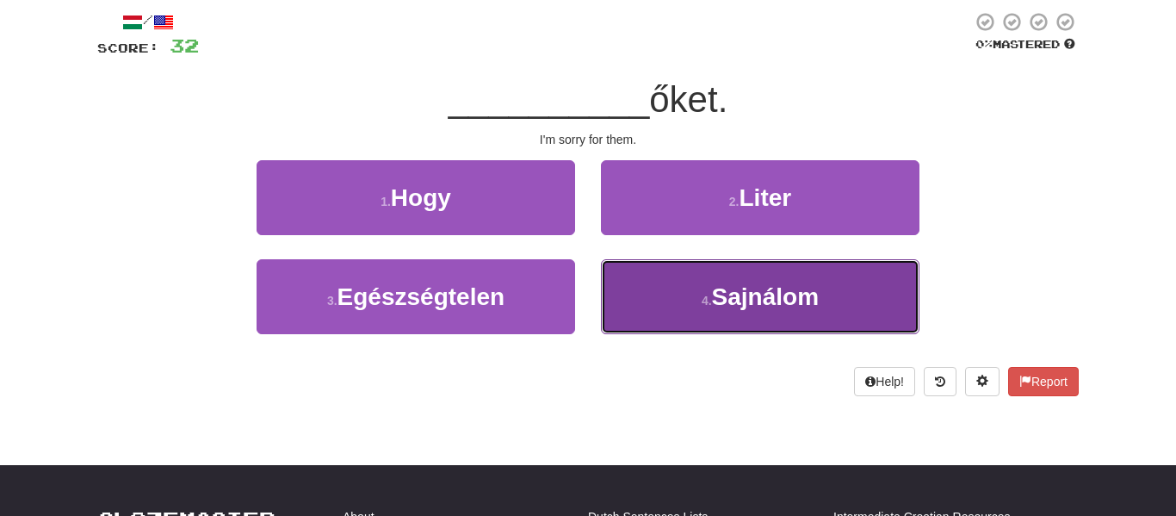
click at [693, 290] on button "4 . Sajnálom" at bounding box center [760, 296] width 319 height 75
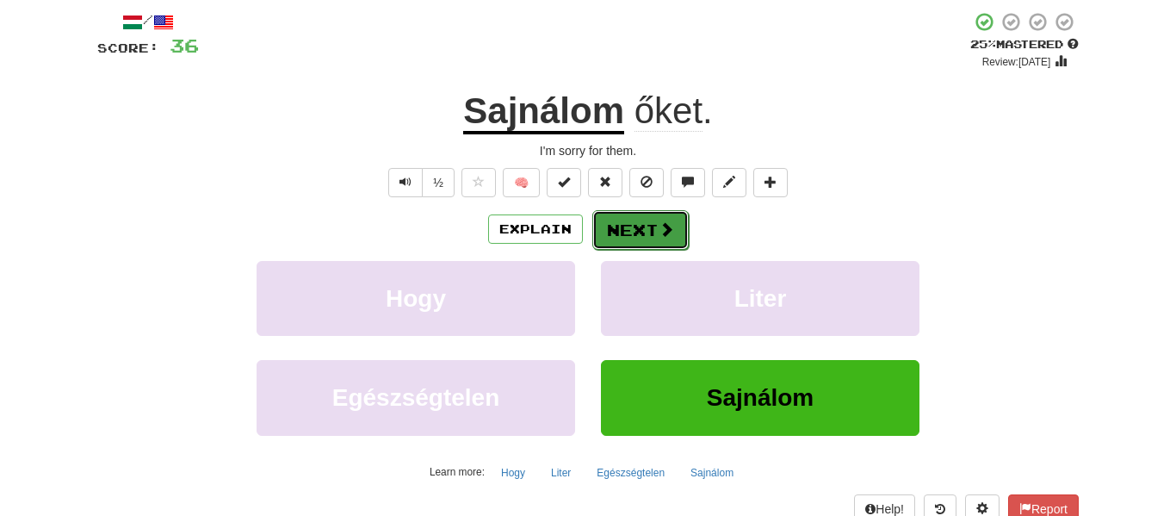
click at [649, 233] on button "Next" at bounding box center [641, 230] width 96 height 40
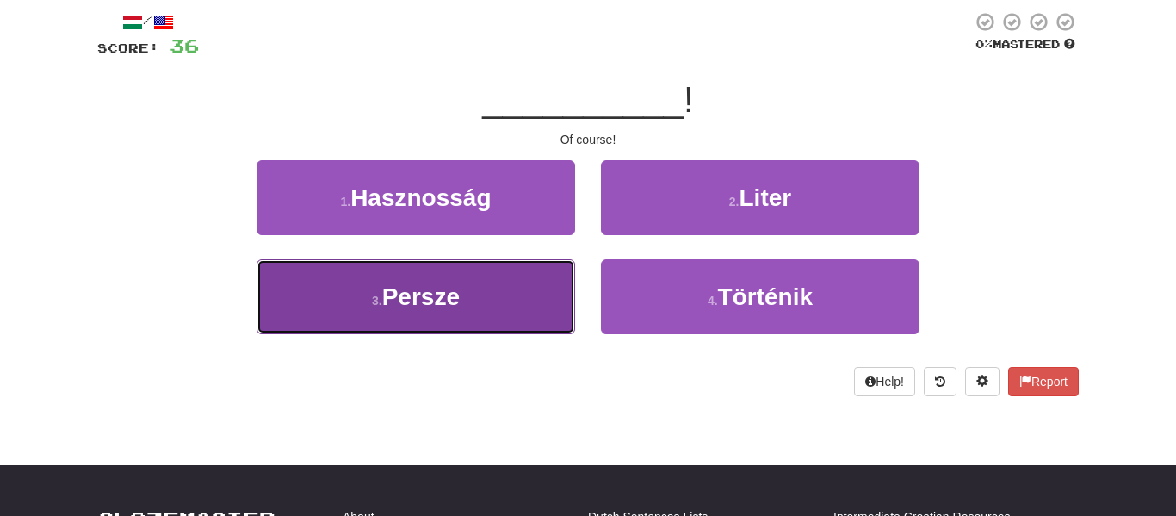
click at [512, 304] on button "3 . Persze" at bounding box center [416, 296] width 319 height 75
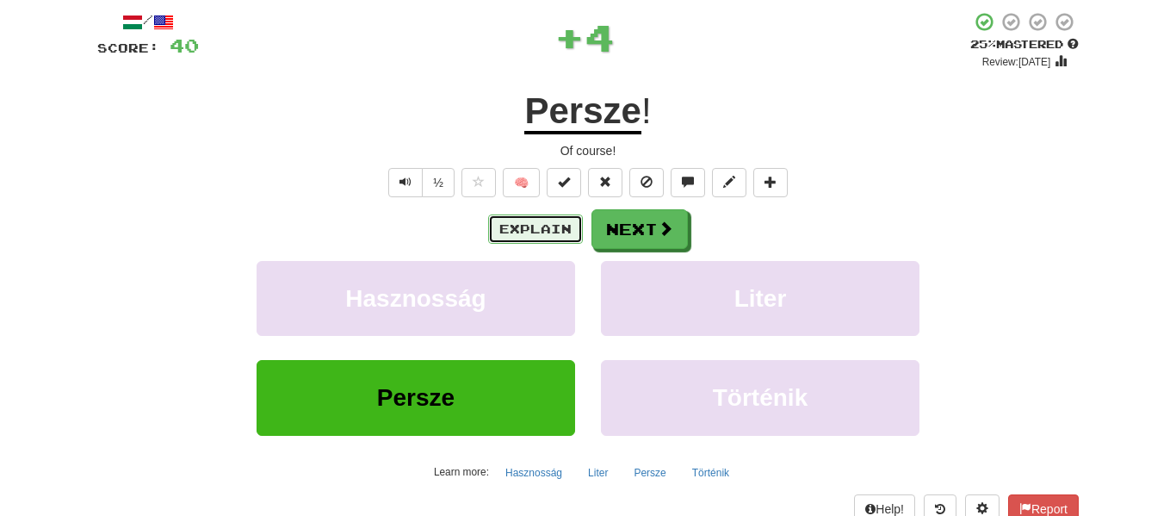
click at [531, 235] on button "Explain" at bounding box center [535, 228] width 95 height 29
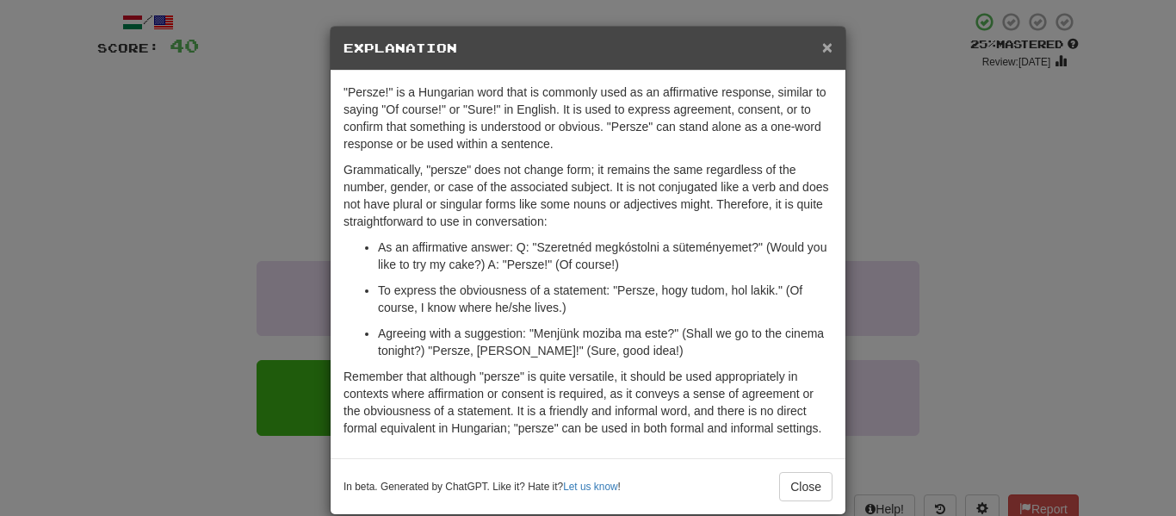
click at [830, 38] on span "×" at bounding box center [827, 47] width 10 height 20
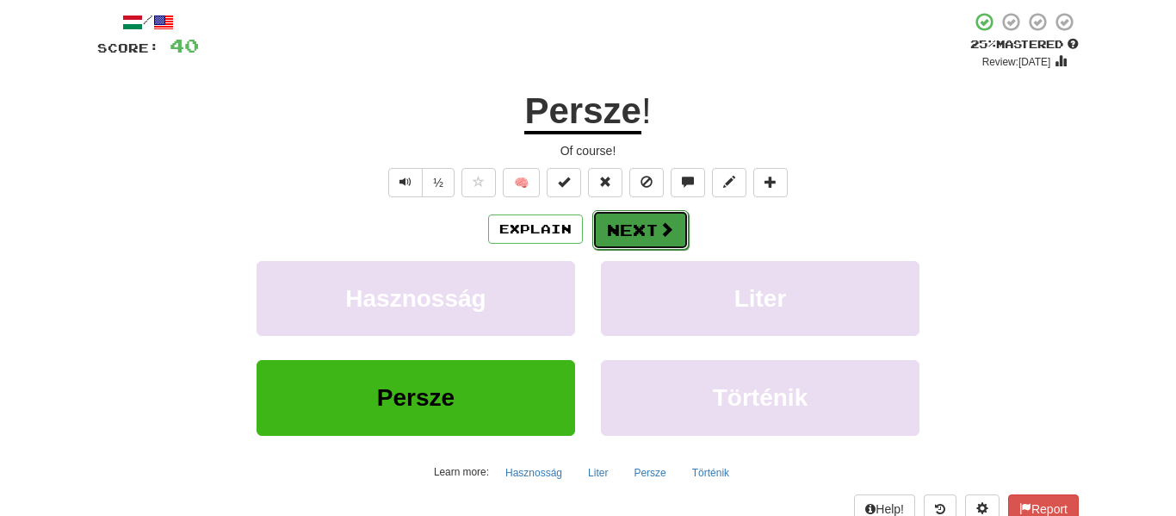
click at [661, 244] on button "Next" at bounding box center [641, 230] width 96 height 40
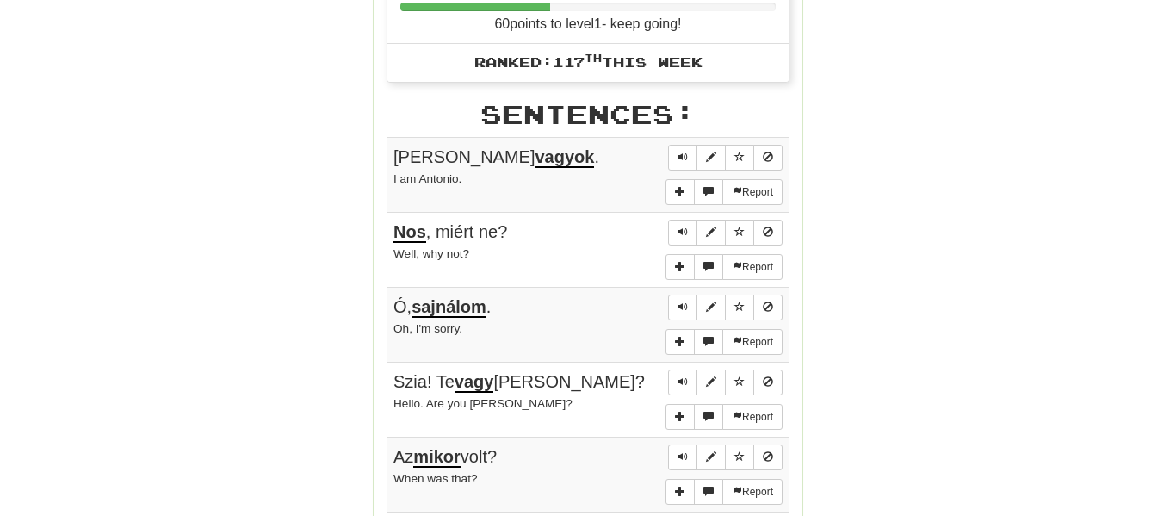
scroll to position [872, 0]
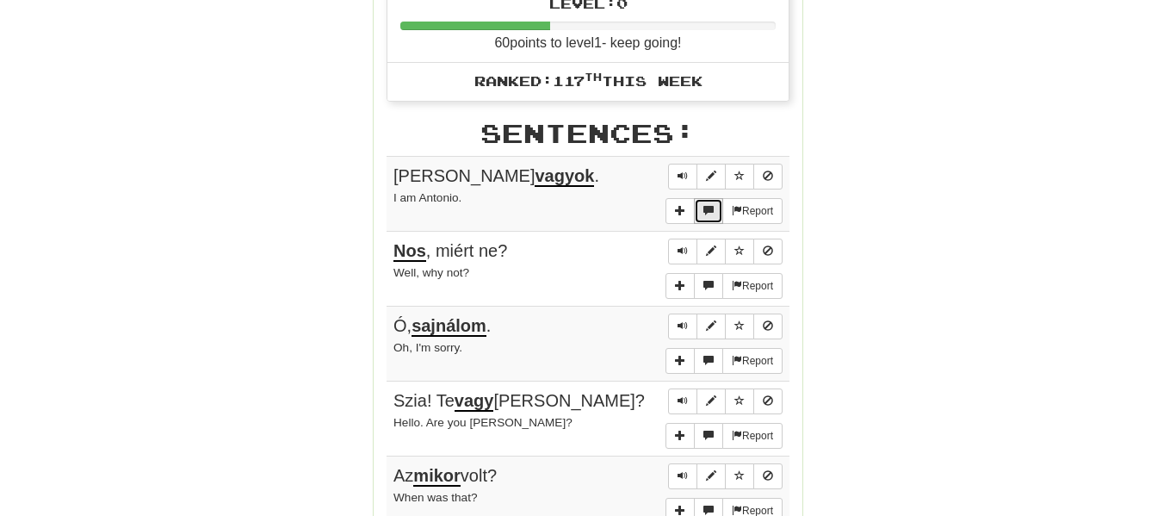
click at [704, 205] on span "More sentence controls" at bounding box center [709, 210] width 10 height 10
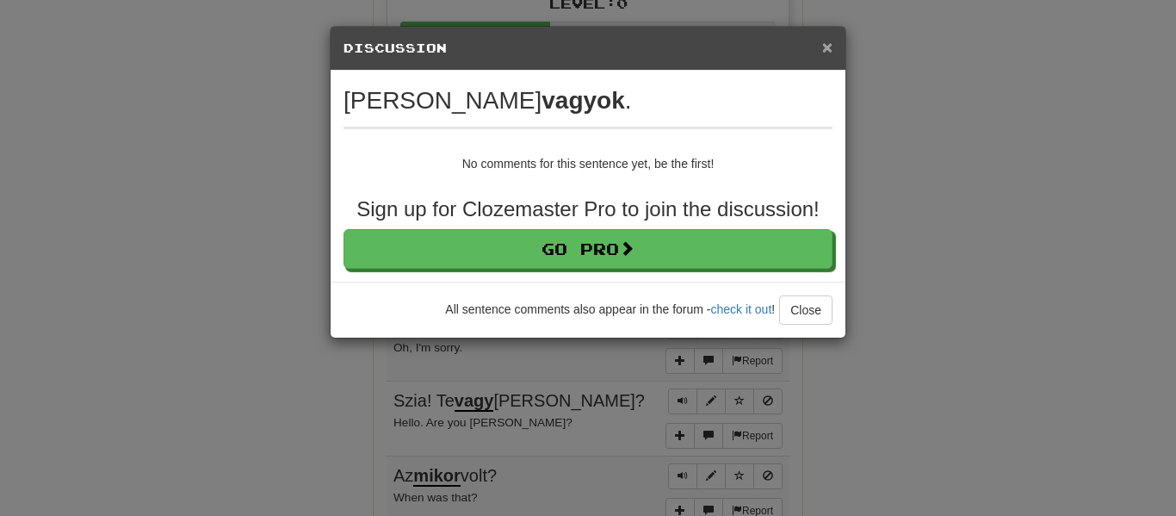
click at [831, 48] on span "×" at bounding box center [827, 47] width 10 height 20
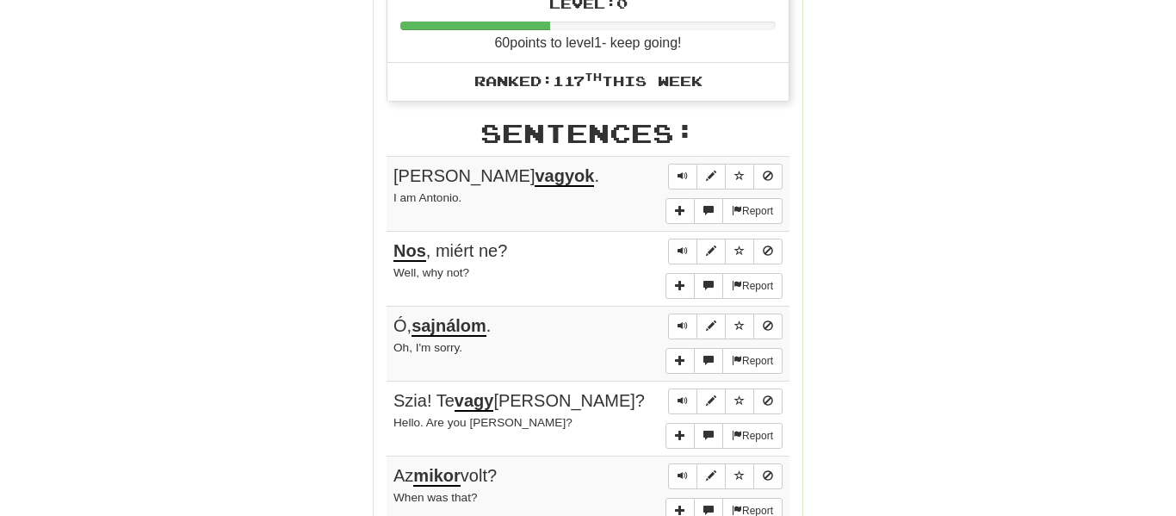
scroll to position [0, 0]
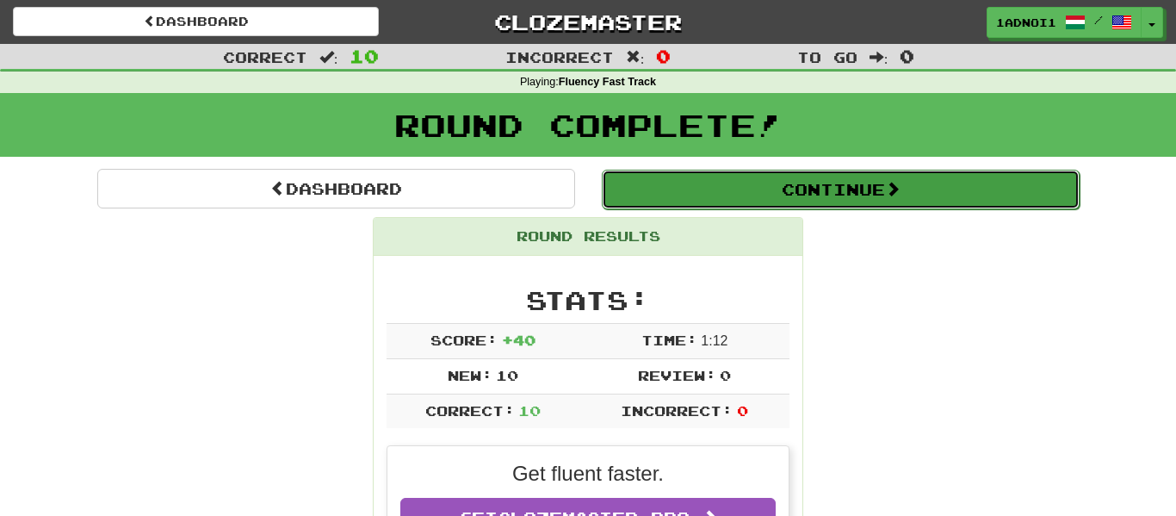
click at [910, 191] on button "Continue" at bounding box center [841, 190] width 478 height 40
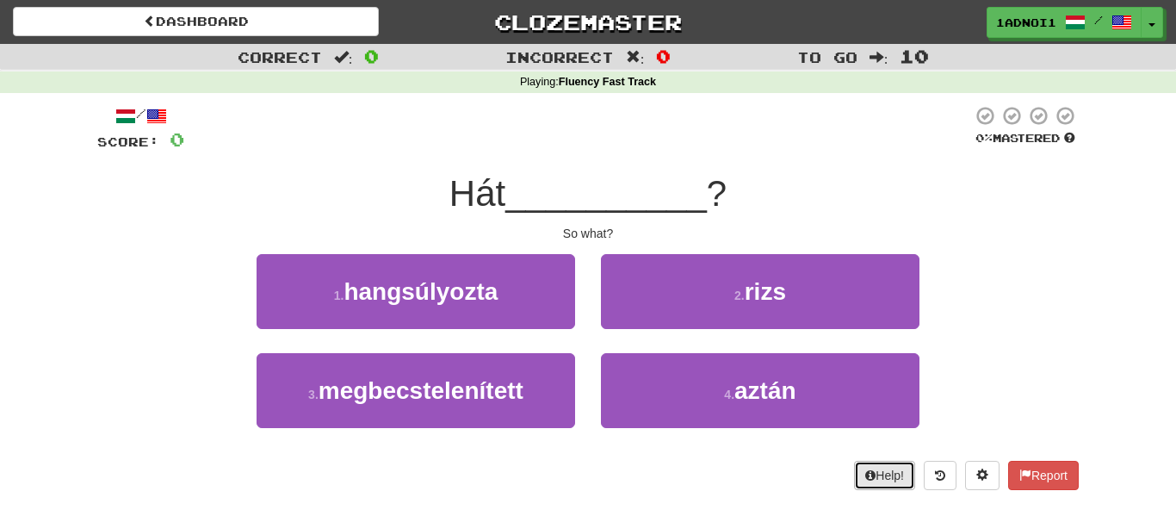
click at [866, 471] on icon at bounding box center [871, 475] width 10 height 12
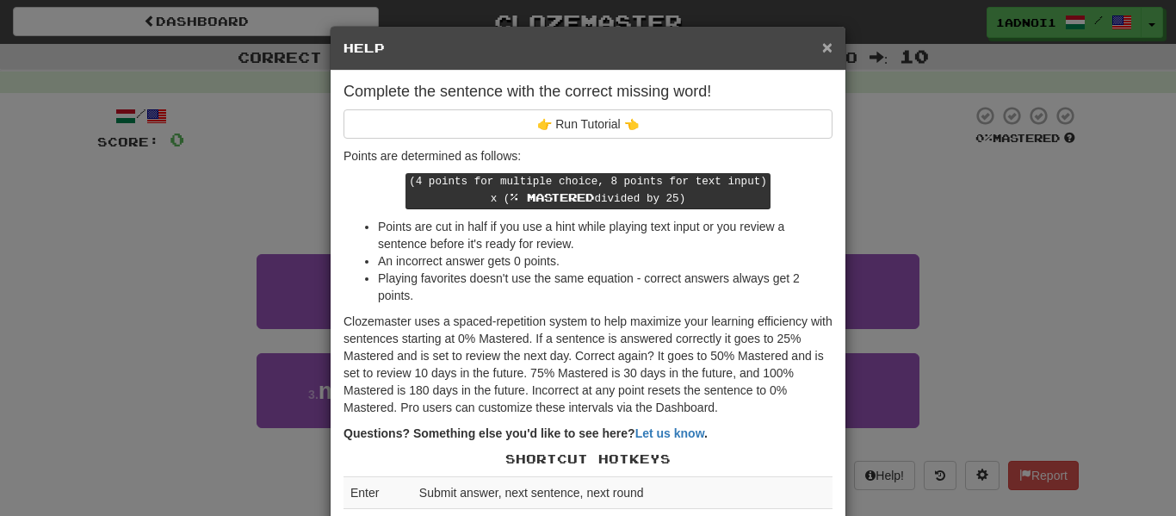
click at [828, 44] on span "×" at bounding box center [827, 47] width 10 height 20
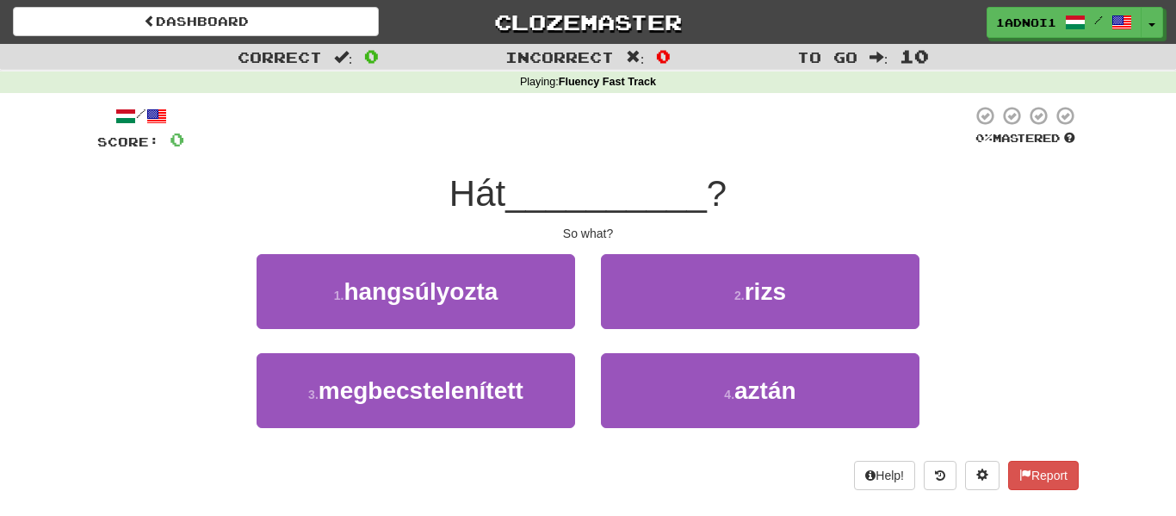
click at [570, 468] on div "Help! Report" at bounding box center [588, 475] width 982 height 29
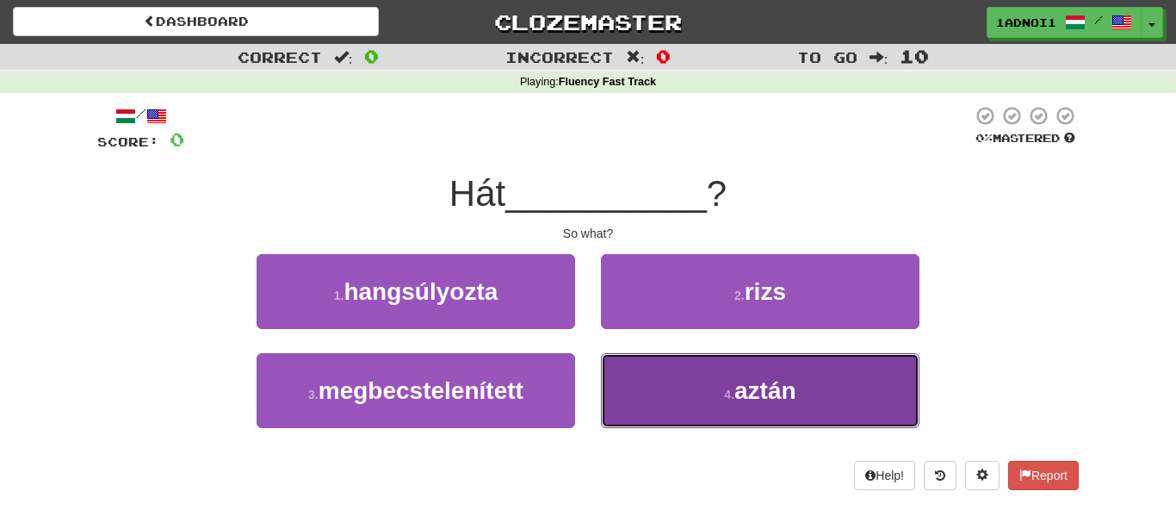
click at [667, 384] on button "4 . aztán" at bounding box center [760, 390] width 319 height 75
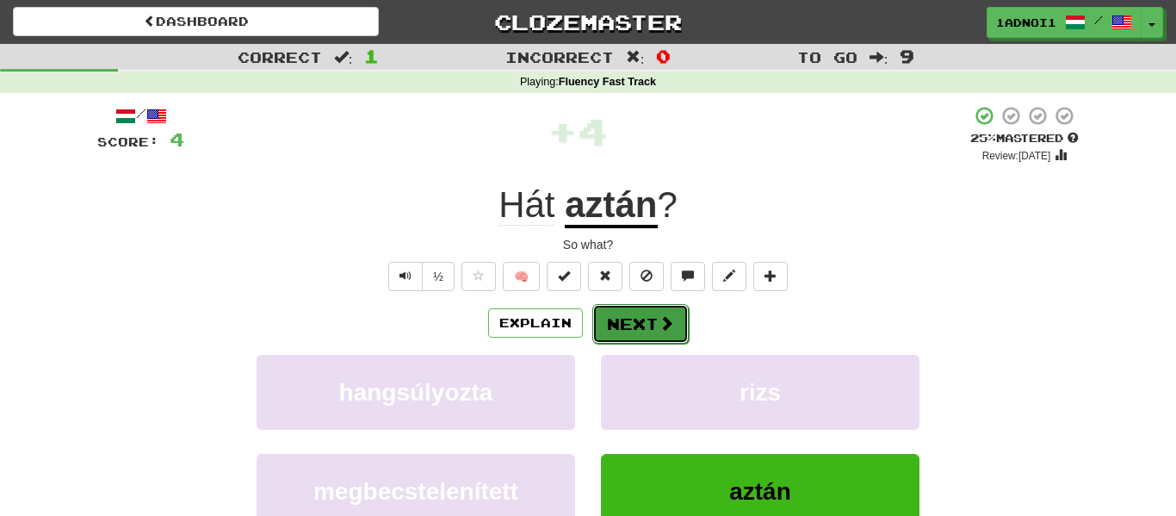
click at [646, 319] on button "Next" at bounding box center [641, 324] width 96 height 40
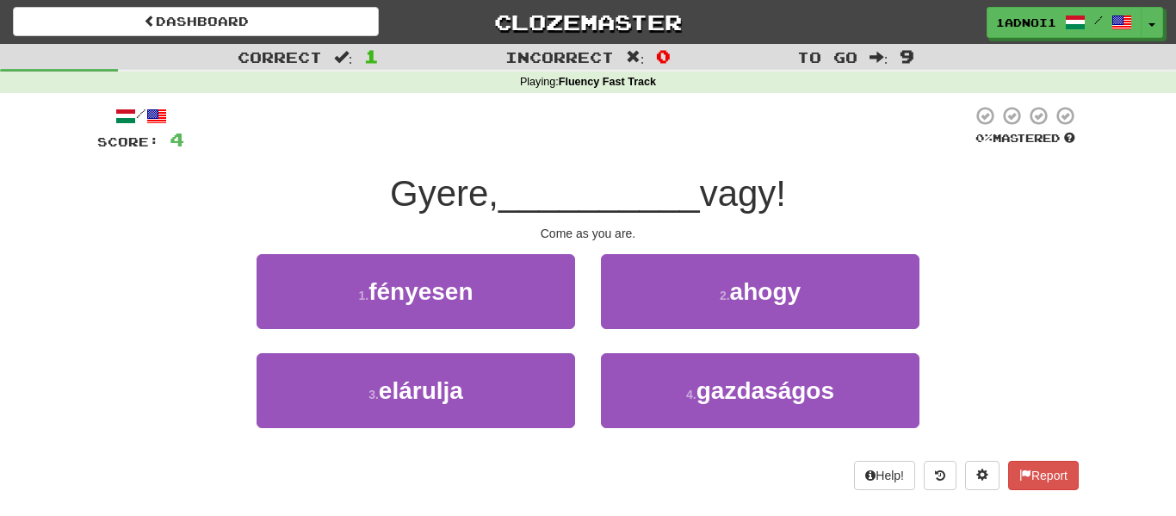
click at [707, 251] on div "/ Score: 4 0 % Mastered Gyere, __________ vagy! Come as you are. 1 . fényesen 2…" at bounding box center [588, 297] width 982 height 385
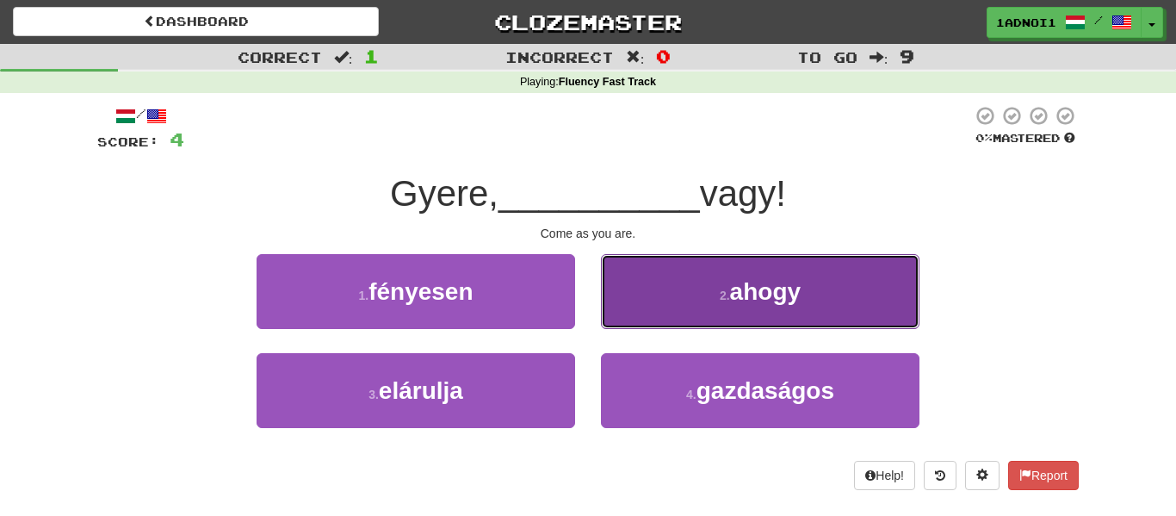
click at [694, 276] on button "2 . ahogy" at bounding box center [760, 291] width 319 height 75
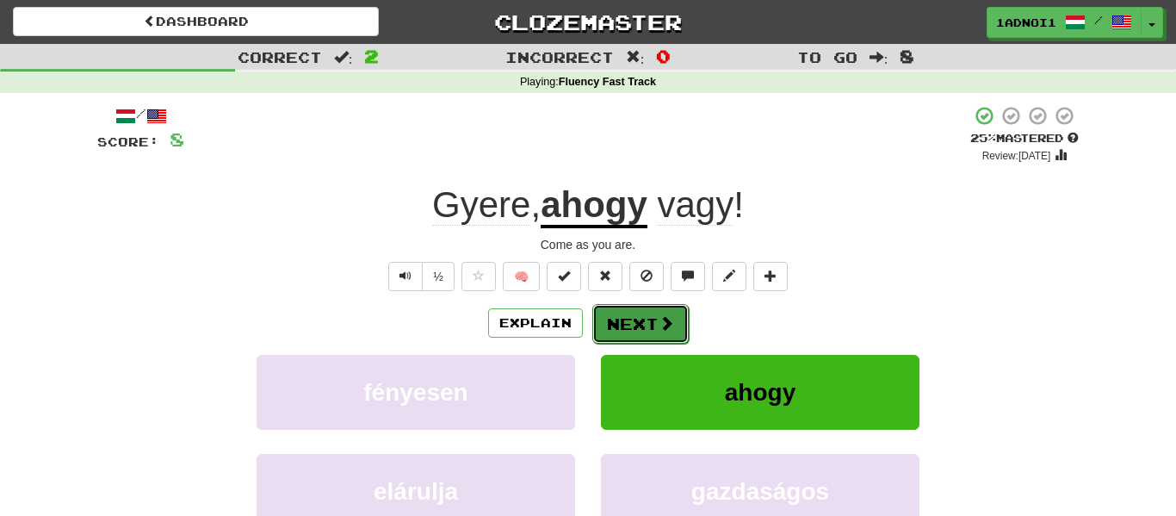
click at [627, 327] on button "Next" at bounding box center [641, 324] width 96 height 40
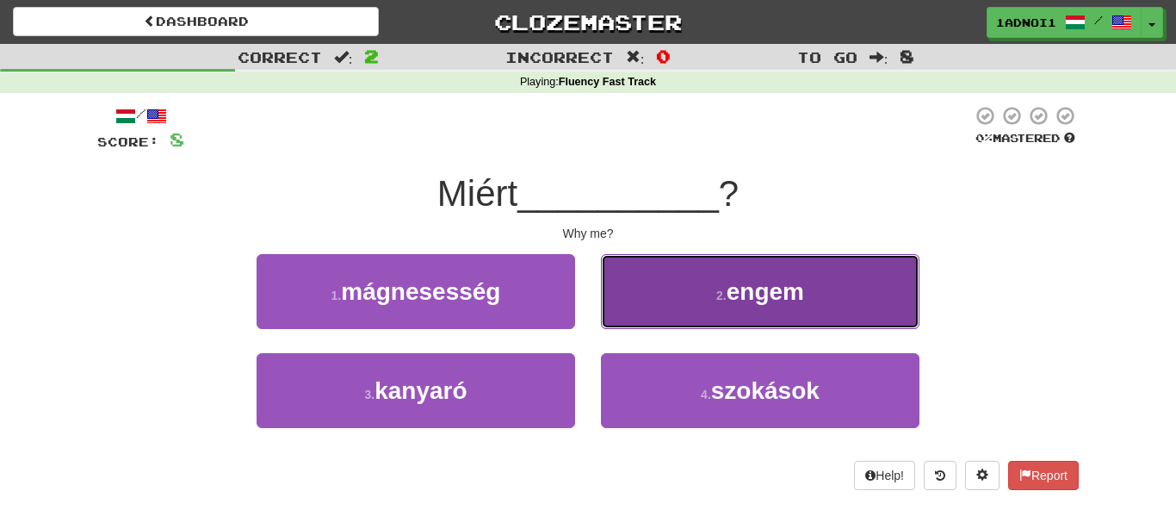
click at [758, 310] on button "2 . engem" at bounding box center [760, 291] width 319 height 75
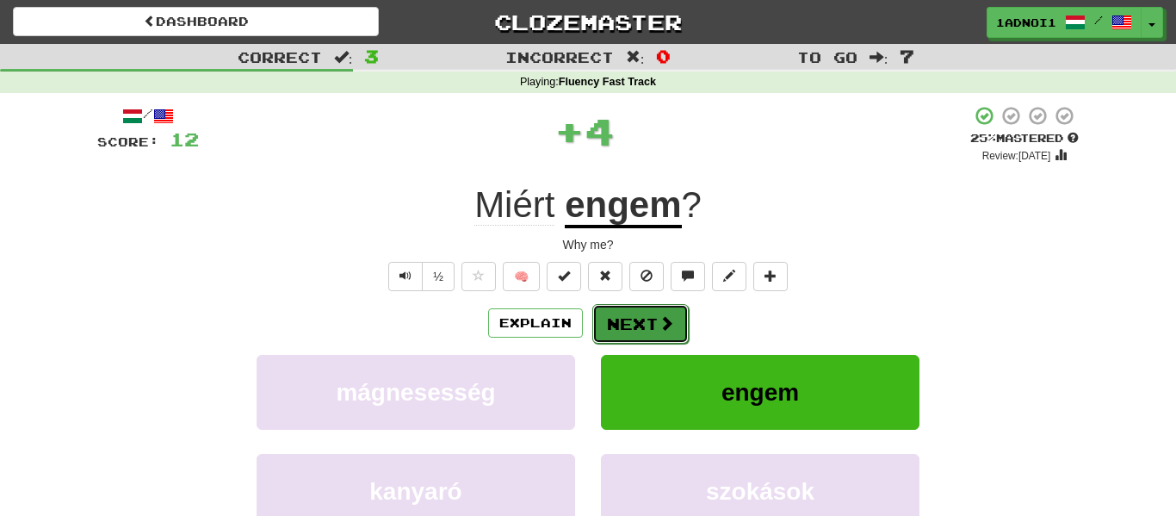
click at [640, 331] on button "Next" at bounding box center [641, 324] width 96 height 40
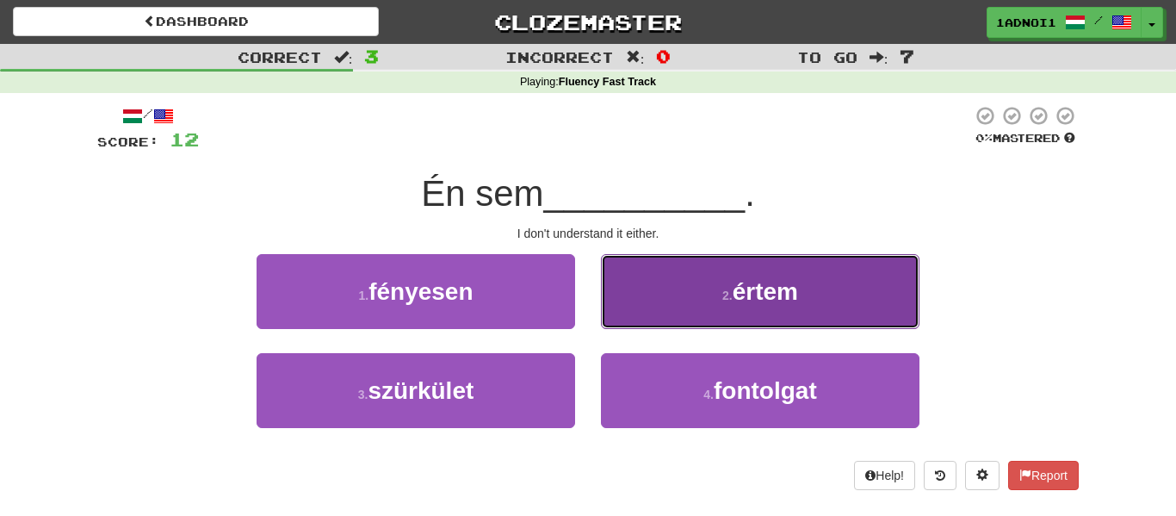
click at [710, 280] on button "2 . értem" at bounding box center [760, 291] width 319 height 75
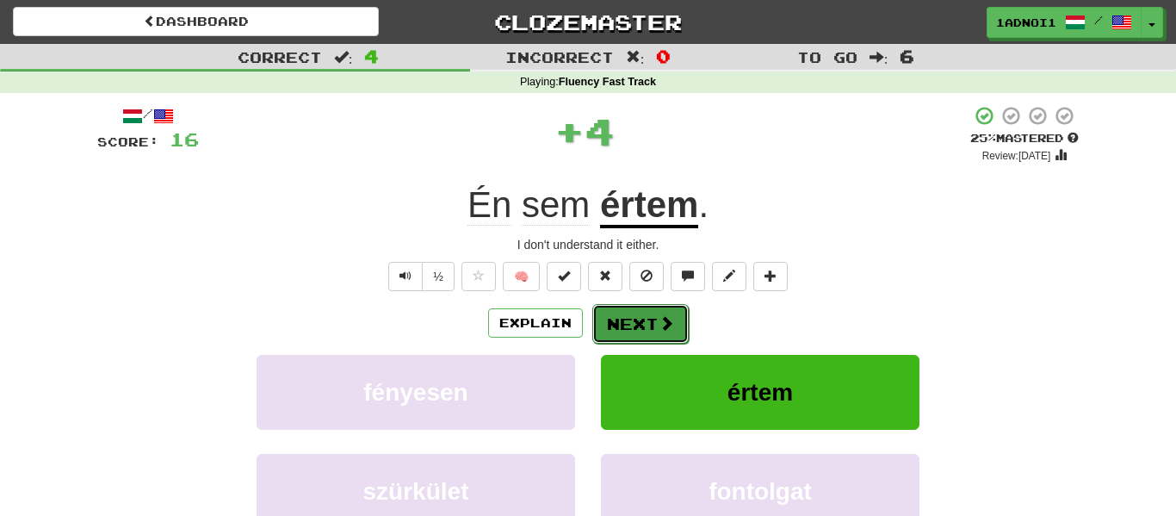
click at [634, 329] on button "Next" at bounding box center [641, 324] width 96 height 40
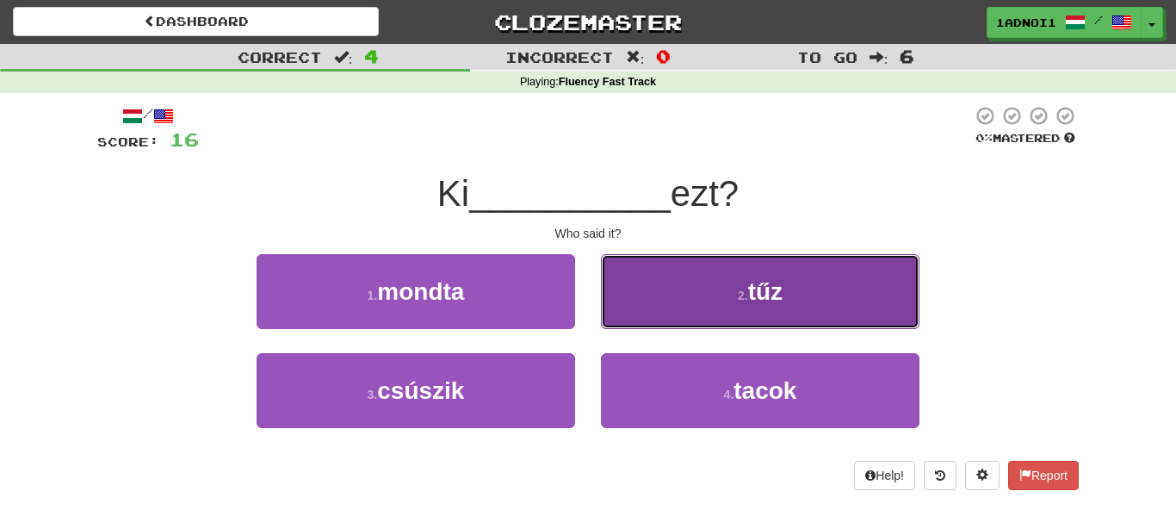
click at [706, 297] on button "2 . tűz" at bounding box center [760, 291] width 319 height 75
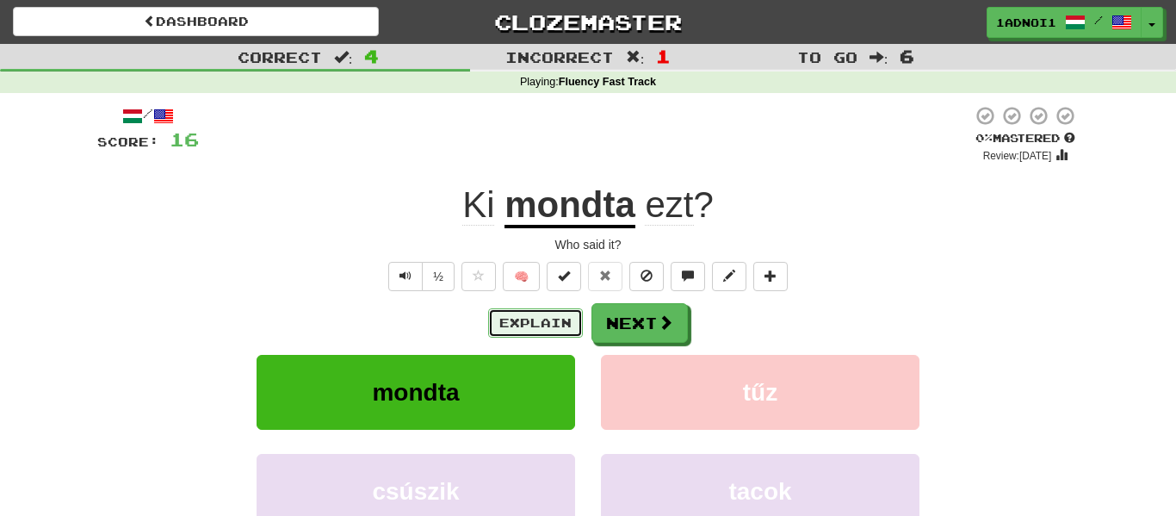
click at [560, 332] on button "Explain" at bounding box center [535, 322] width 95 height 29
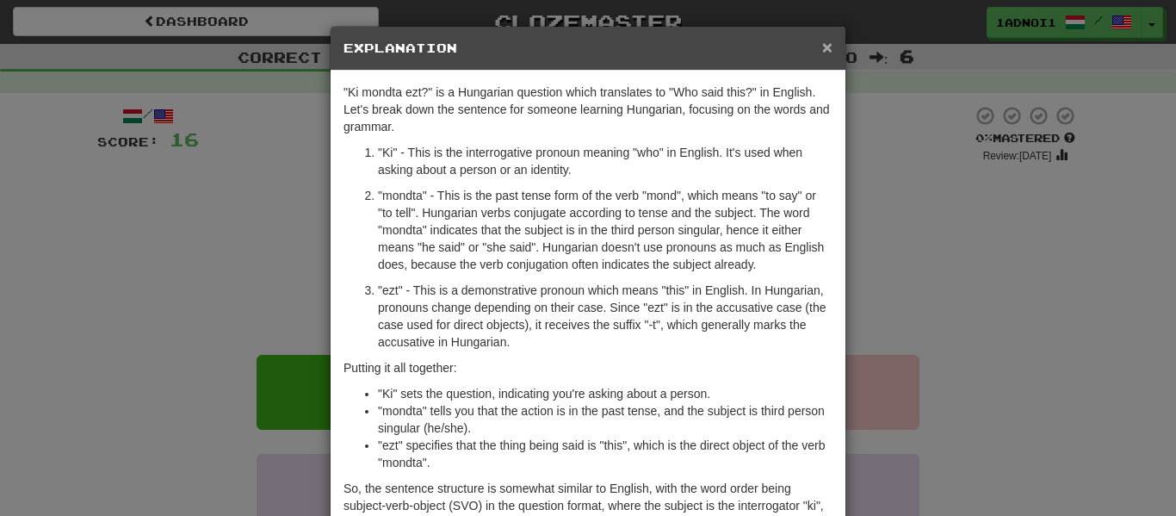
click at [824, 47] on span "×" at bounding box center [827, 47] width 10 height 20
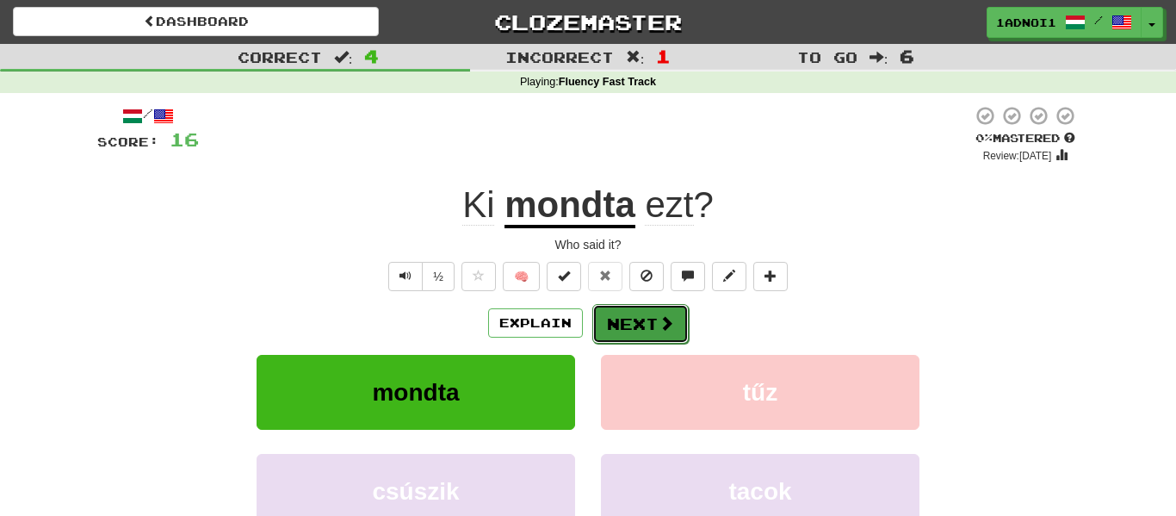
click at [658, 309] on button "Next" at bounding box center [641, 324] width 96 height 40
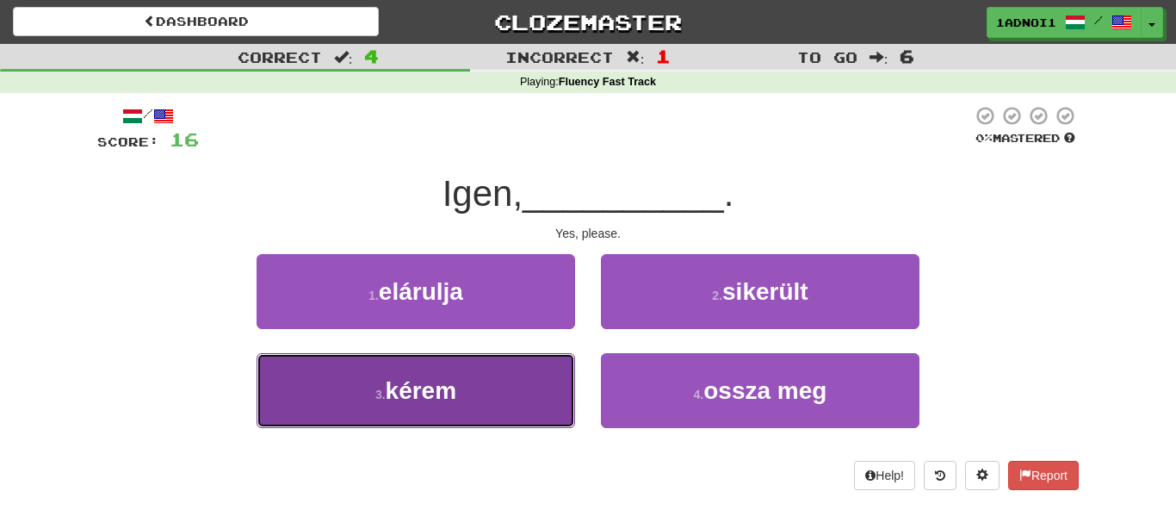
click at [489, 381] on button "3 . kérem" at bounding box center [416, 390] width 319 height 75
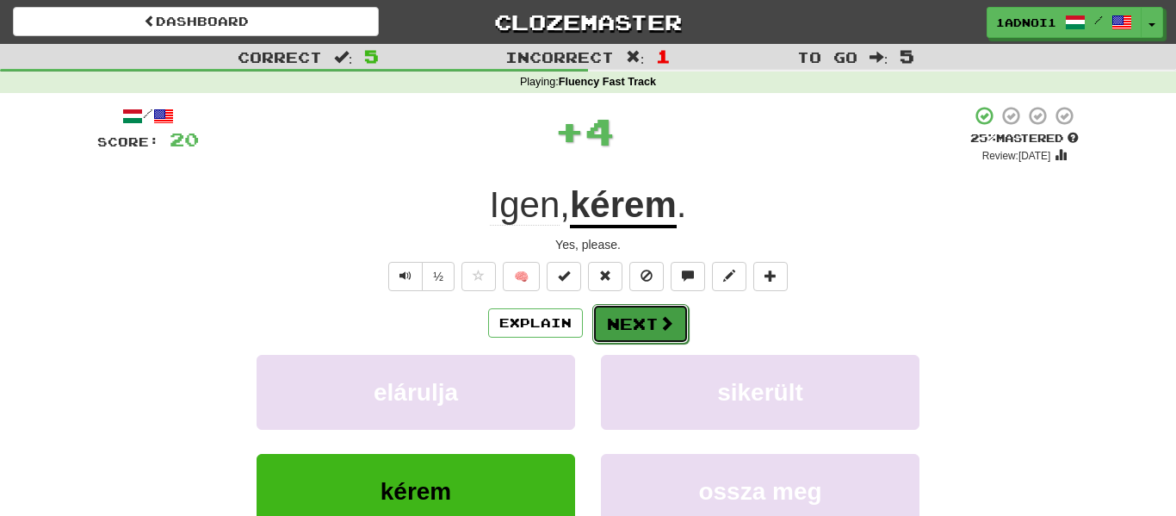
click at [631, 320] on button "Next" at bounding box center [641, 324] width 96 height 40
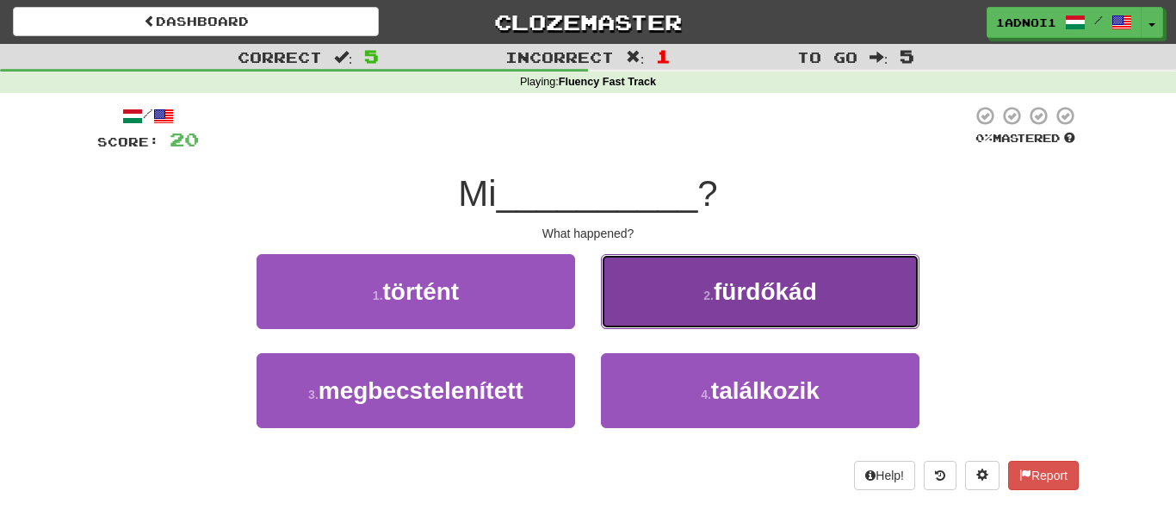
click at [656, 308] on button "2 . fürdőkád" at bounding box center [760, 291] width 319 height 75
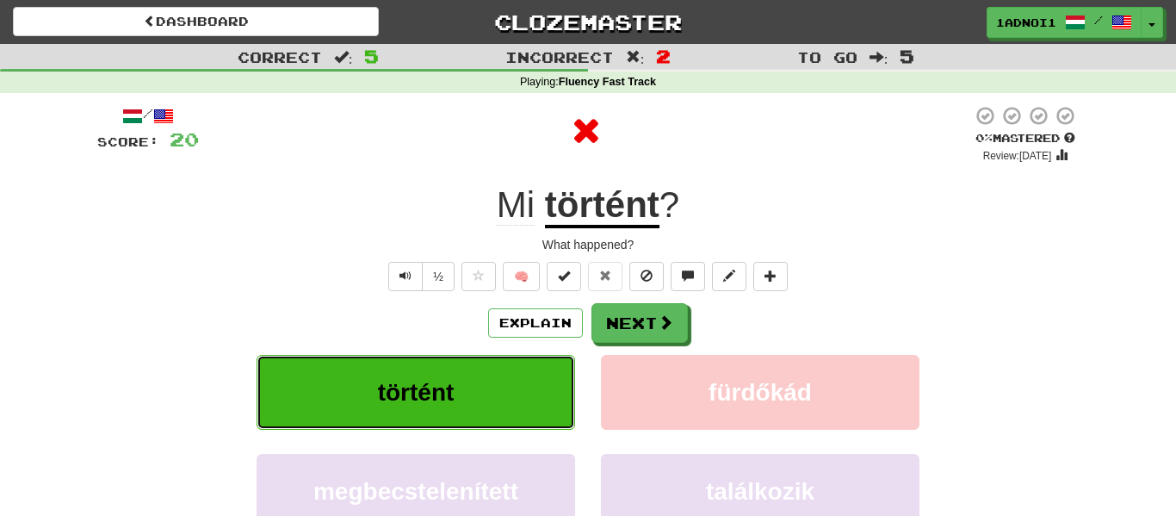
click at [469, 371] on button "történt" at bounding box center [416, 392] width 319 height 75
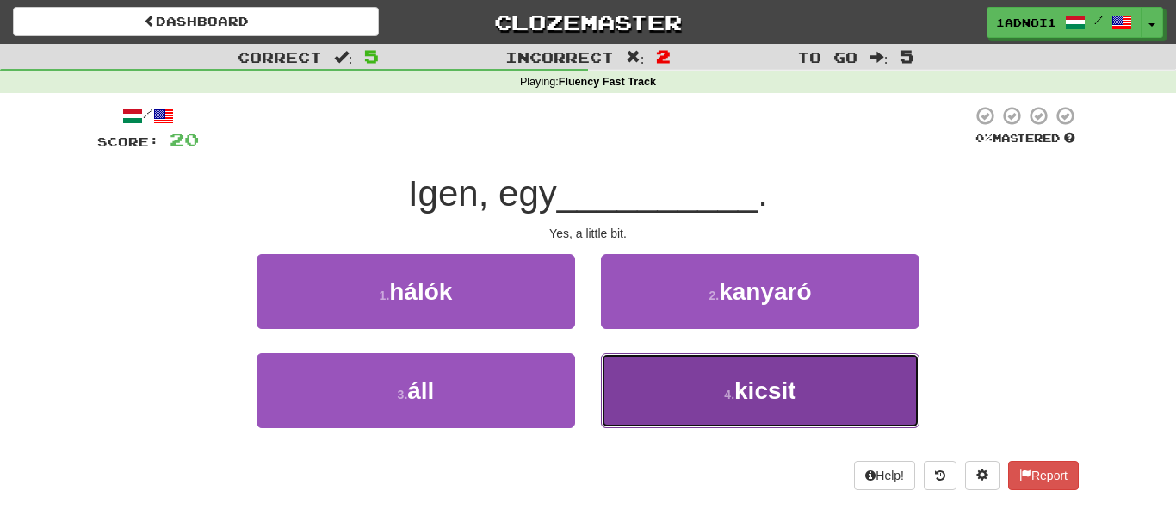
click at [712, 370] on button "4 . kicsit" at bounding box center [760, 390] width 319 height 75
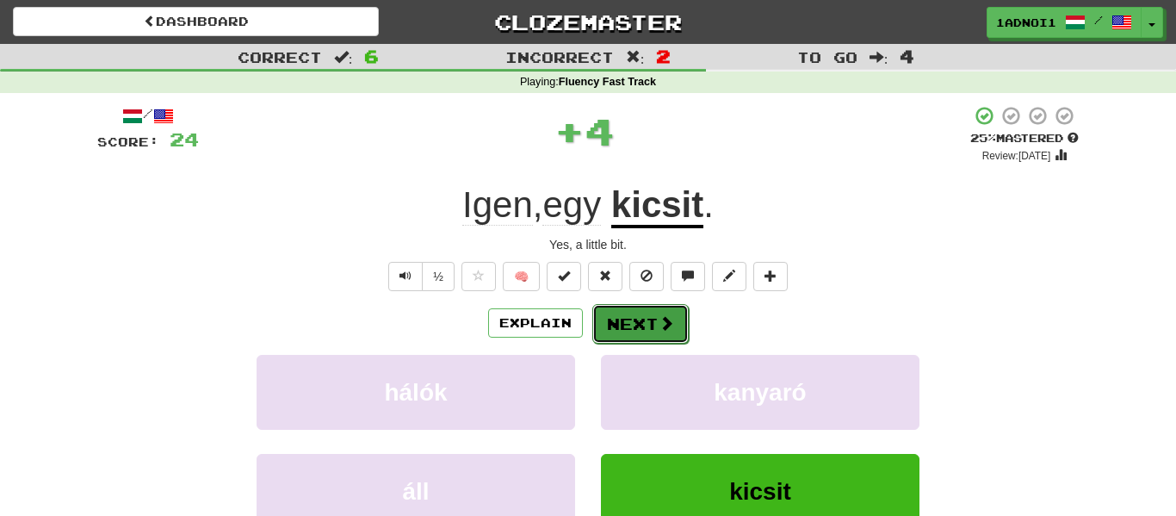
click at [638, 321] on button "Next" at bounding box center [641, 324] width 96 height 40
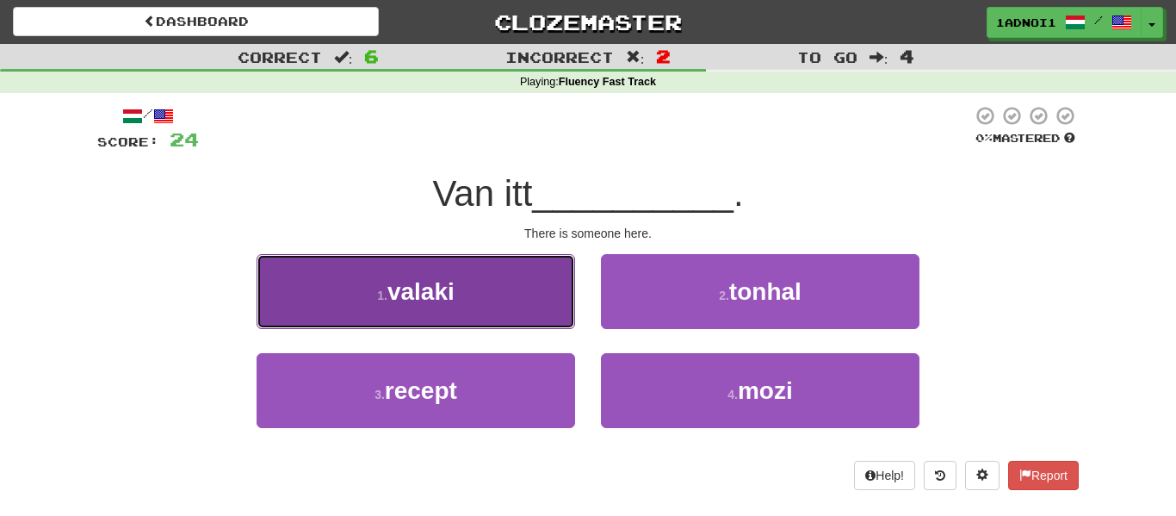
click at [468, 292] on button "1 . valaki" at bounding box center [416, 291] width 319 height 75
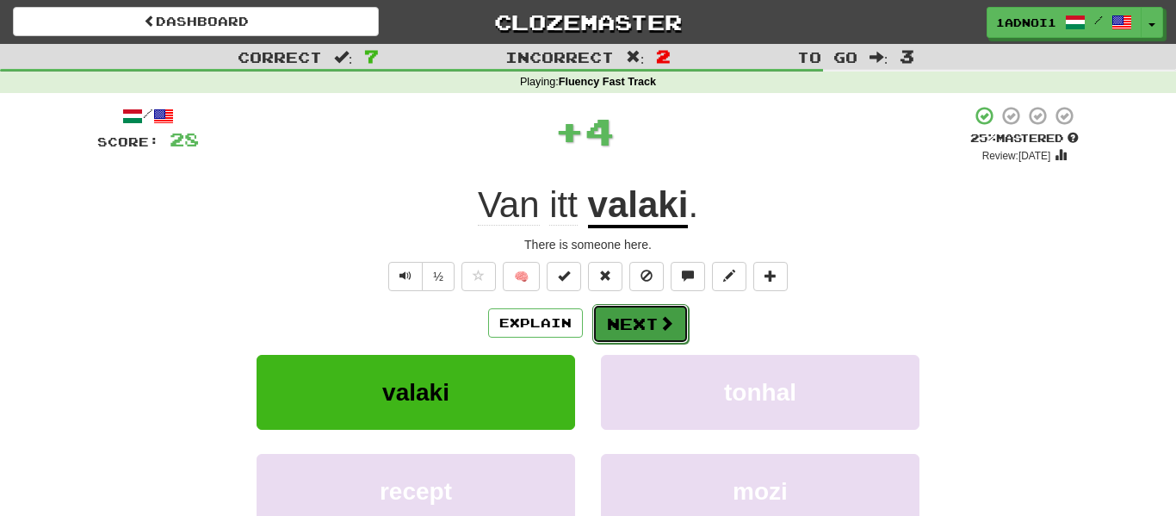
click at [640, 317] on button "Next" at bounding box center [641, 324] width 96 height 40
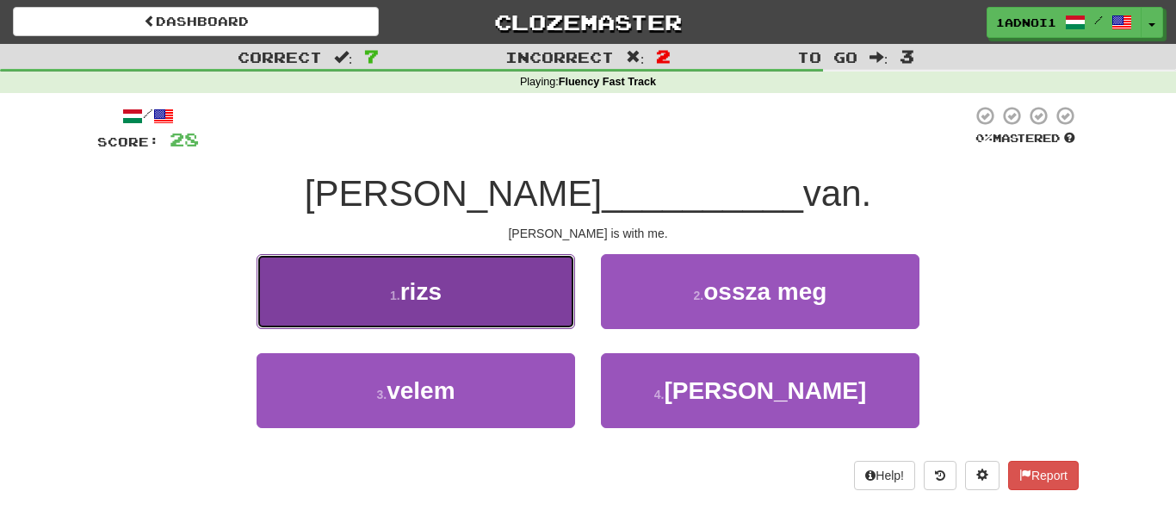
click at [436, 288] on span "rizs" at bounding box center [420, 291] width 41 height 27
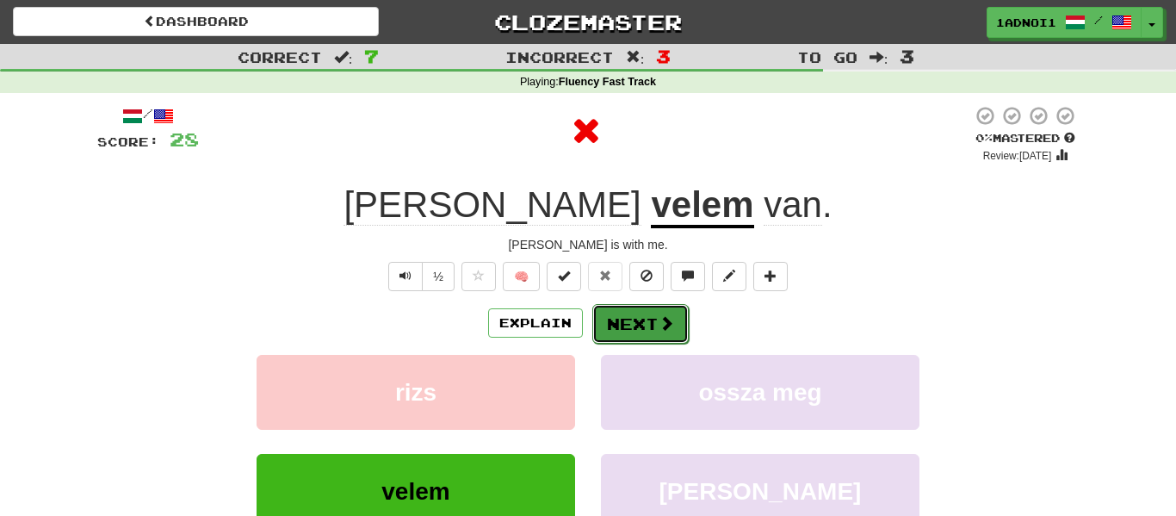
click at [649, 320] on button "Next" at bounding box center [641, 324] width 96 height 40
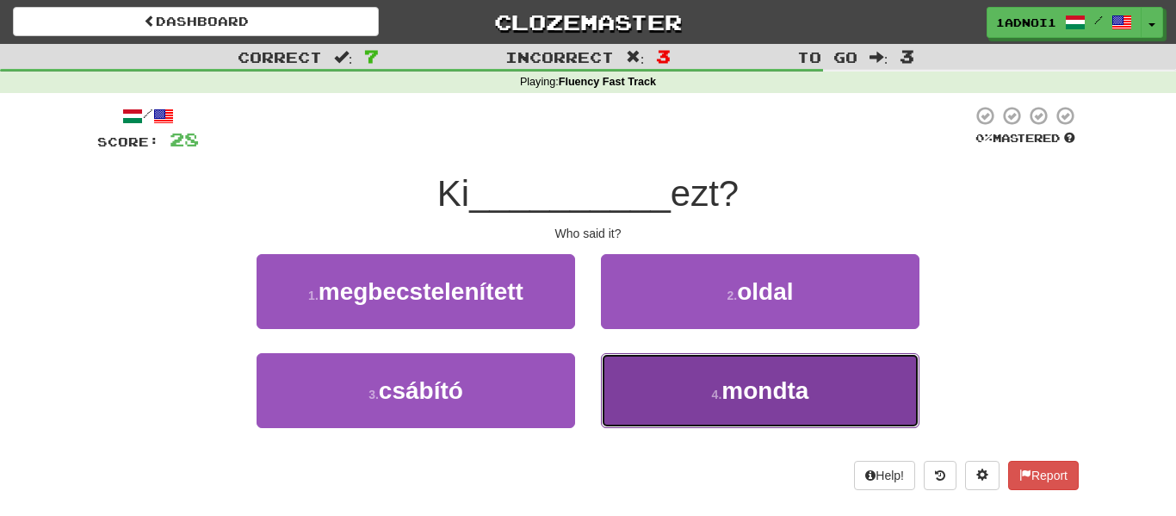
click at [747, 391] on span "mondta" at bounding box center [765, 390] width 87 height 27
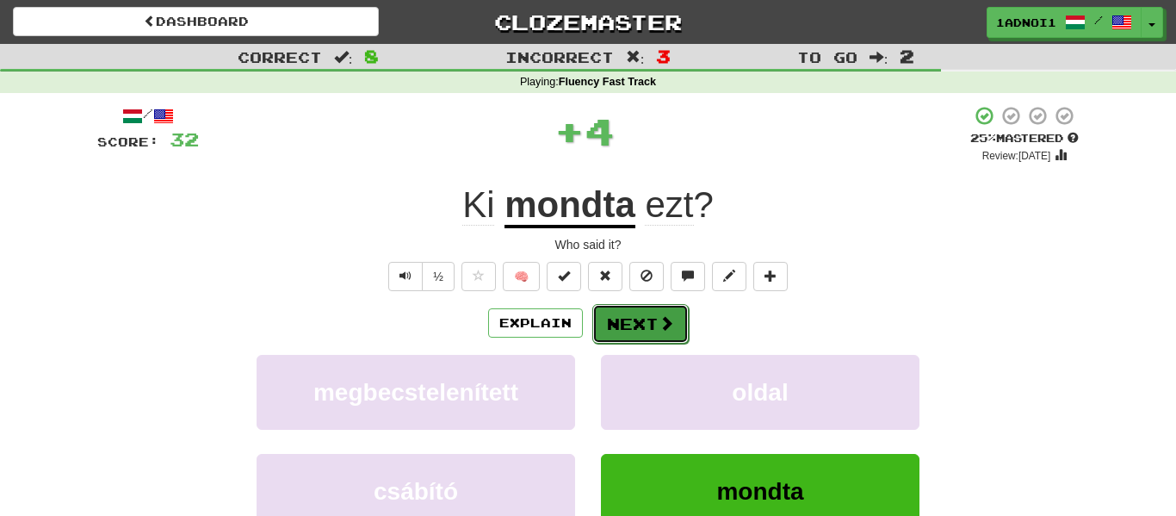
click at [643, 328] on button "Next" at bounding box center [641, 324] width 96 height 40
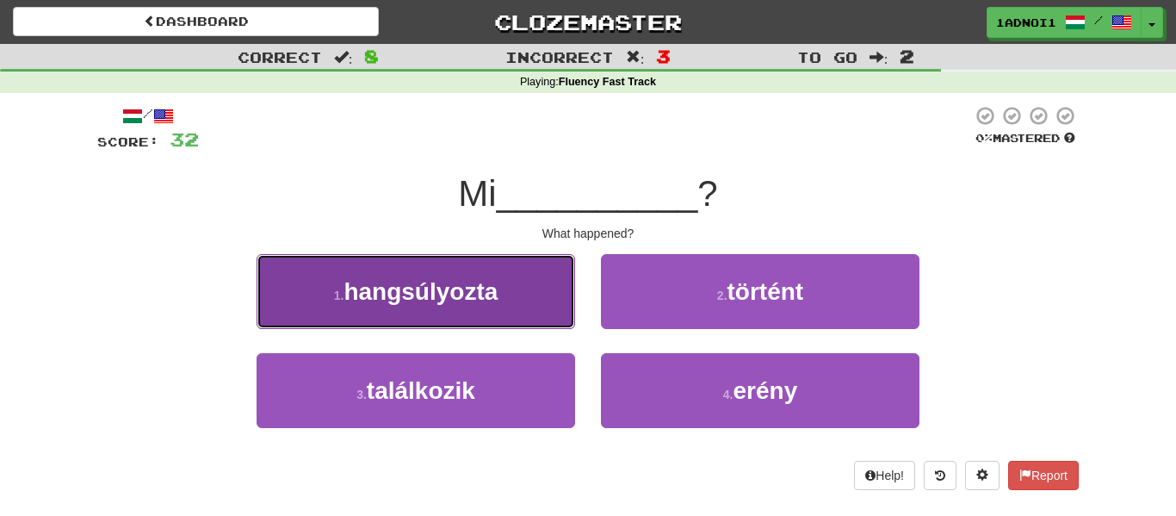
click at [458, 284] on span "hangsúlyozta" at bounding box center [421, 291] width 154 height 27
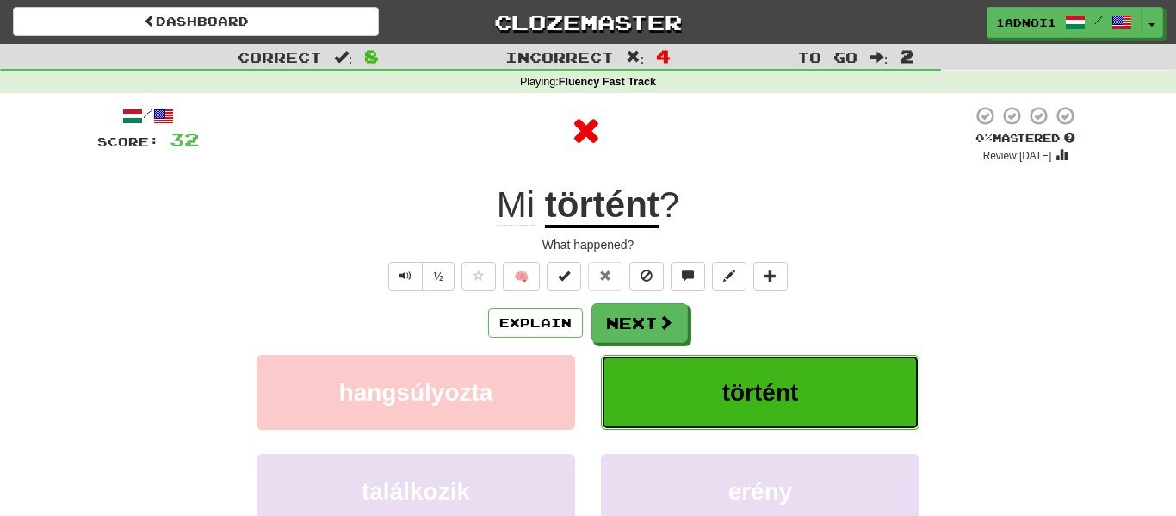
click at [654, 369] on button "történt" at bounding box center [760, 392] width 319 height 75
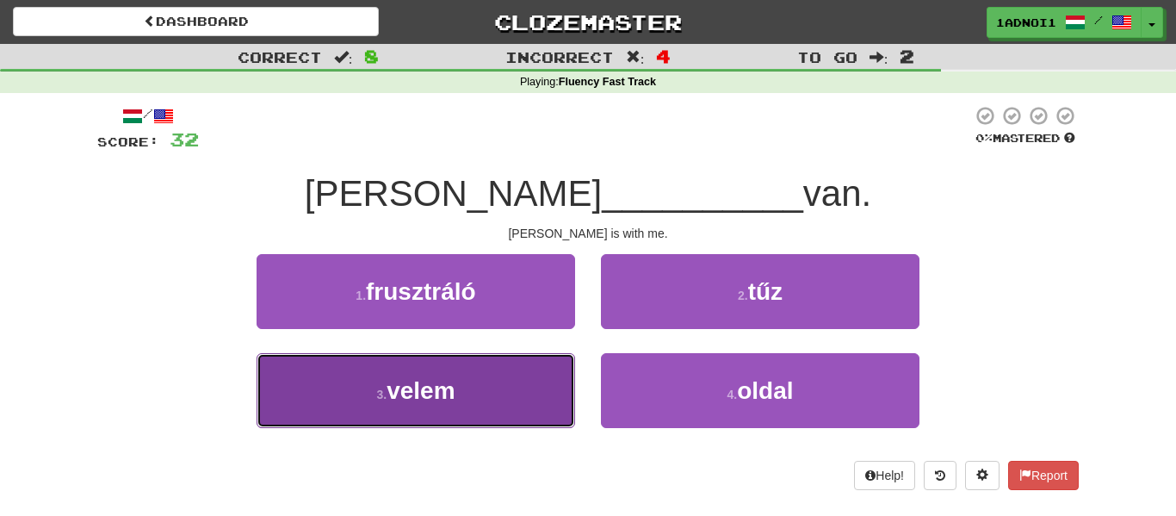
click at [458, 402] on button "3 . velem" at bounding box center [416, 390] width 319 height 75
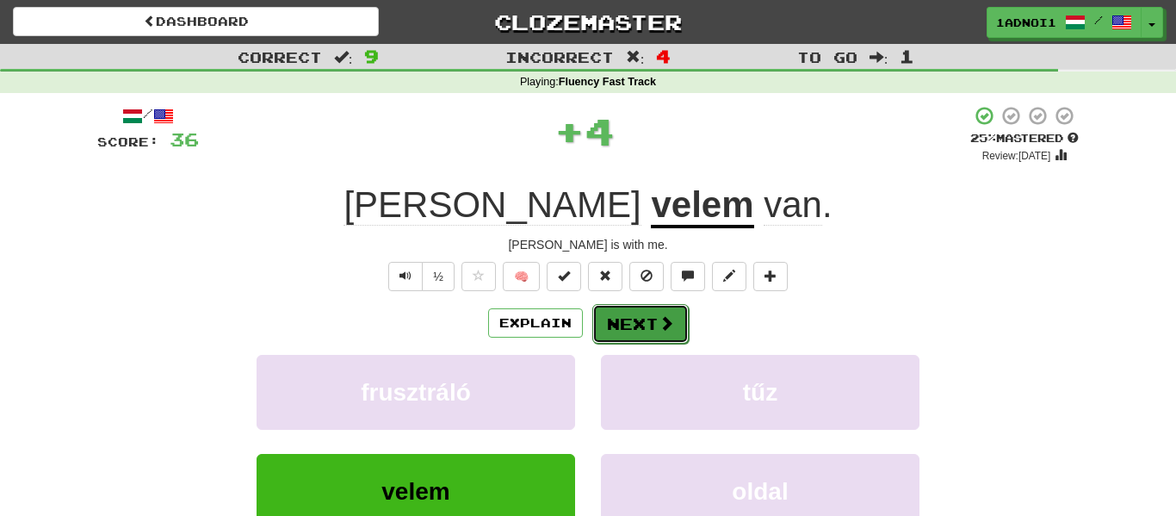
click at [642, 322] on button "Next" at bounding box center [641, 324] width 96 height 40
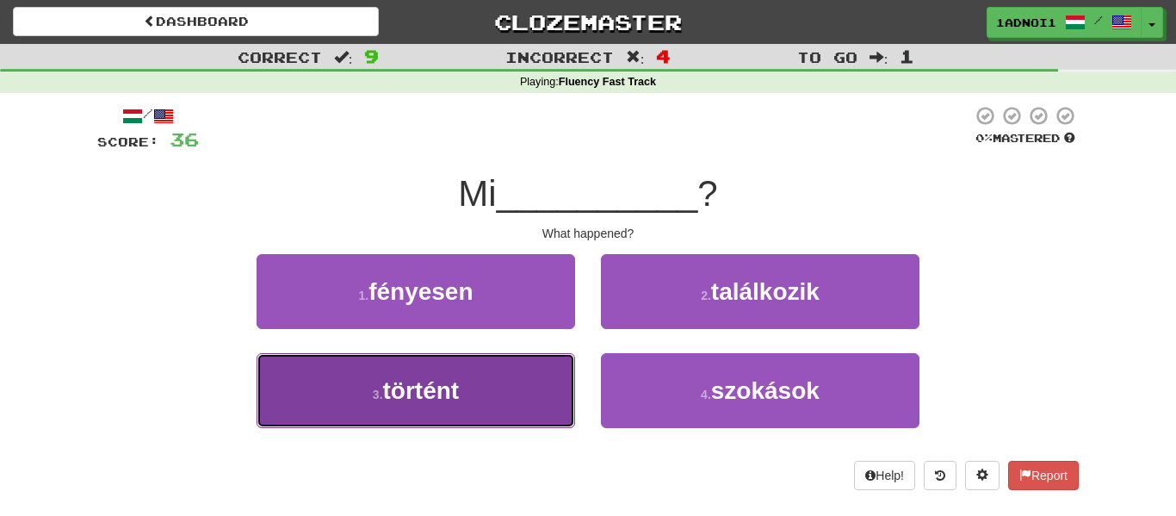
click at [537, 396] on button "3 . történt" at bounding box center [416, 390] width 319 height 75
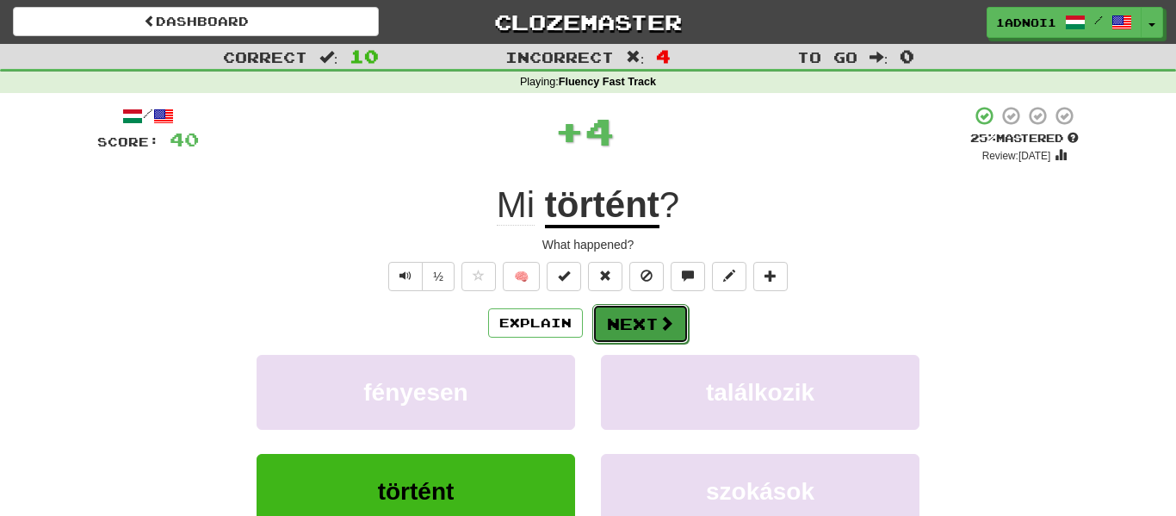
click at [659, 327] on span at bounding box center [667, 323] width 16 height 16
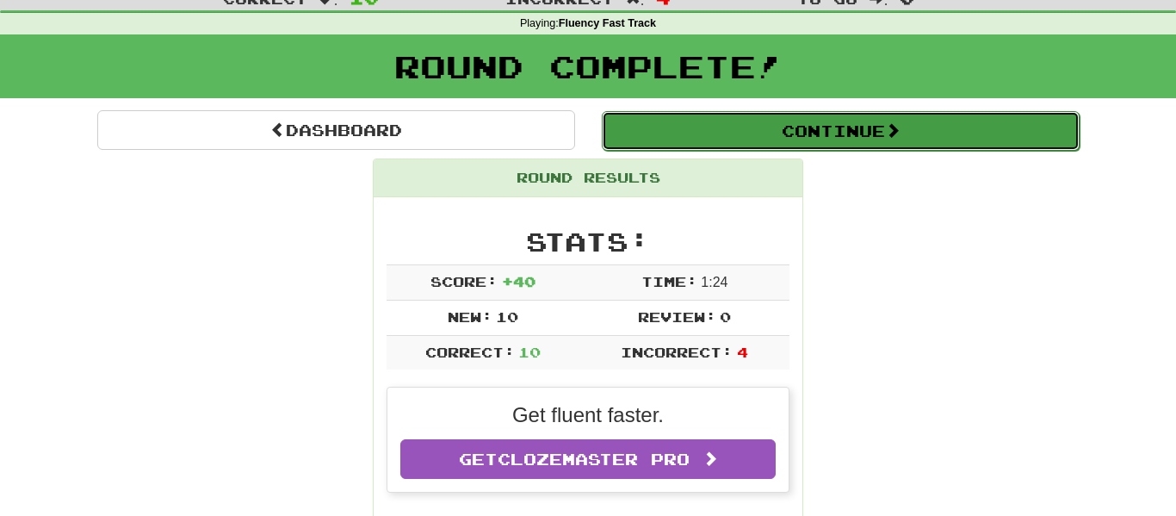
click at [718, 115] on button "Continue" at bounding box center [841, 131] width 478 height 40
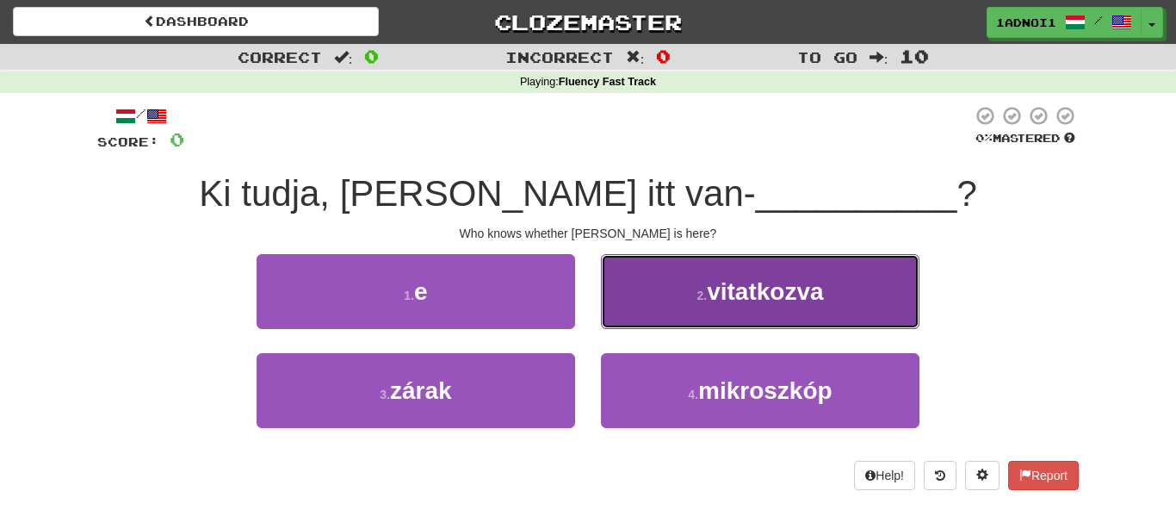
click at [739, 279] on span "vitatkozva" at bounding box center [765, 291] width 116 height 27
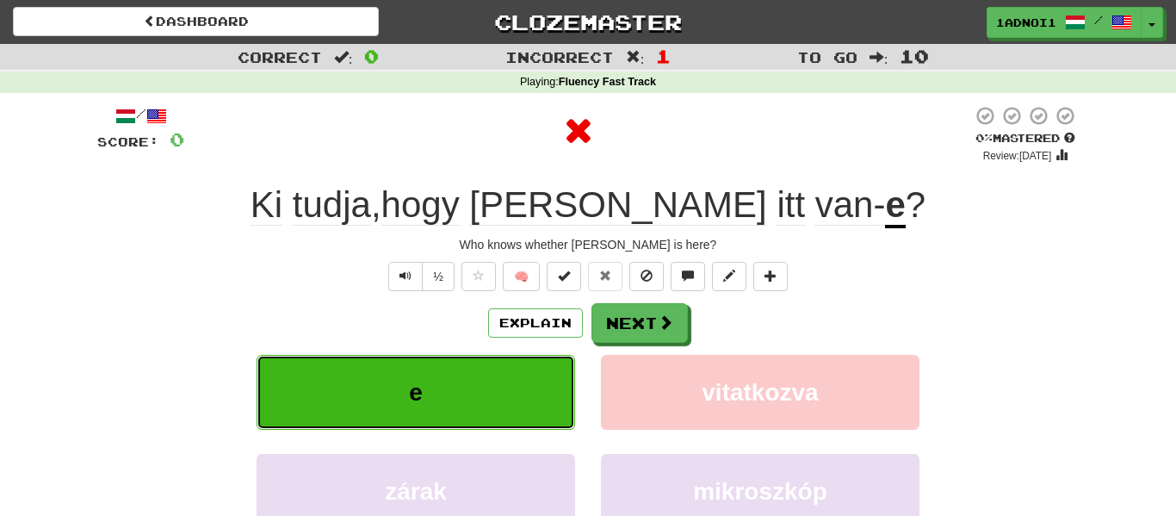
click at [475, 370] on button "e" at bounding box center [416, 392] width 319 height 75
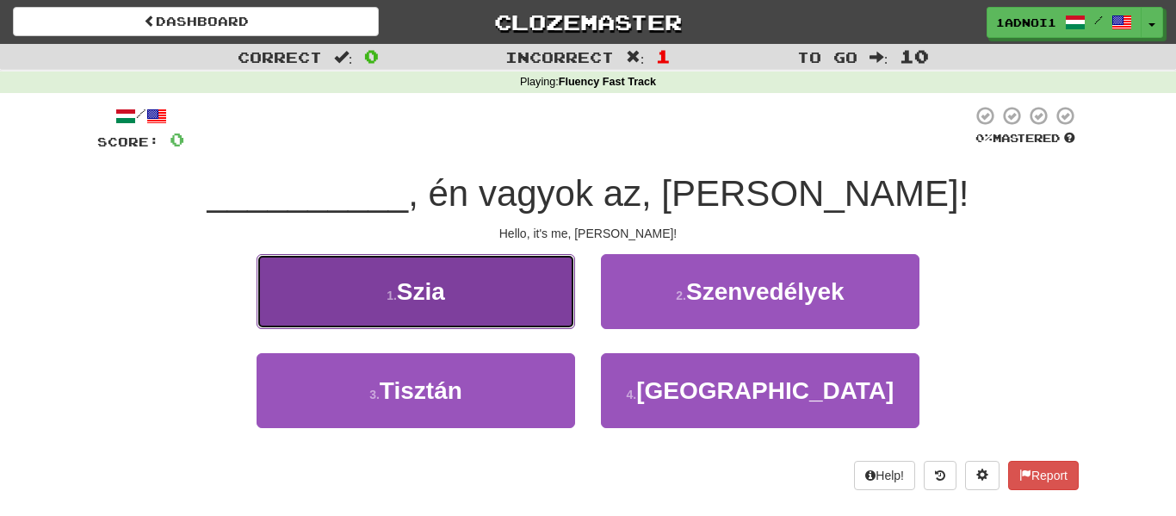
click at [494, 307] on button "1 . Szia" at bounding box center [416, 291] width 319 height 75
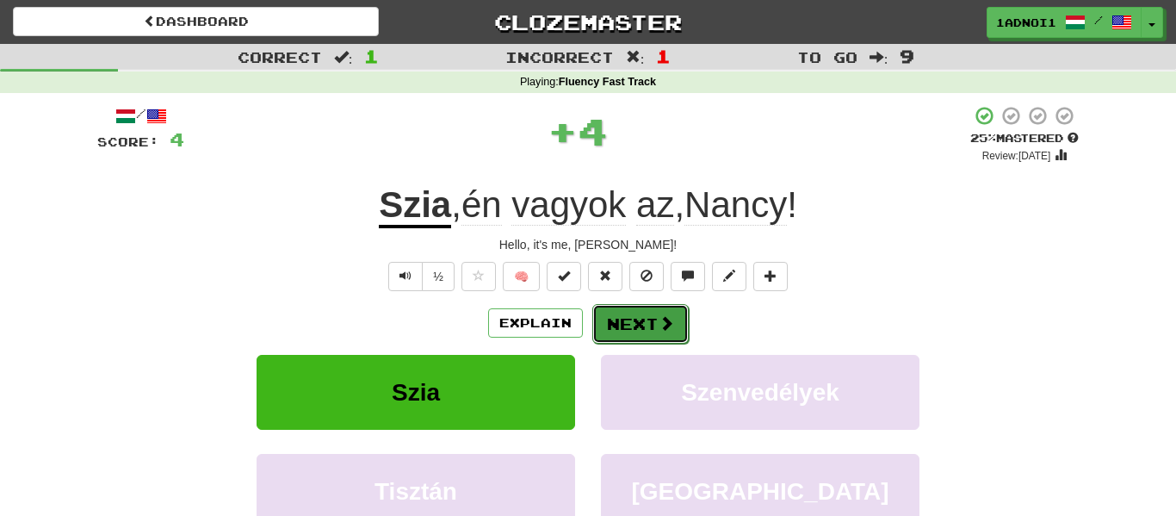
click at [655, 320] on button "Next" at bounding box center [641, 324] width 96 height 40
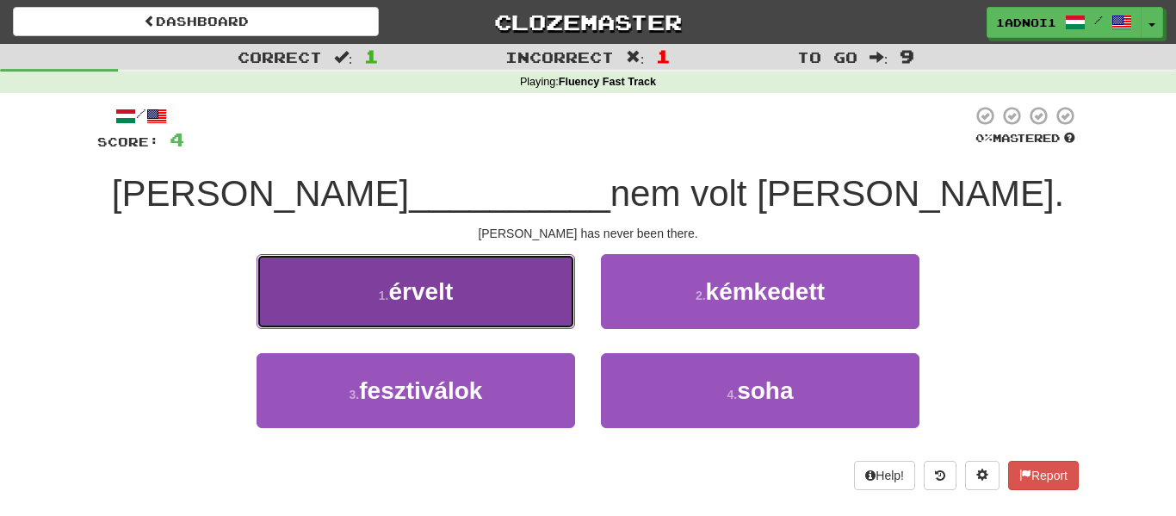
click at [483, 284] on button "1 . érvelt" at bounding box center [416, 291] width 319 height 75
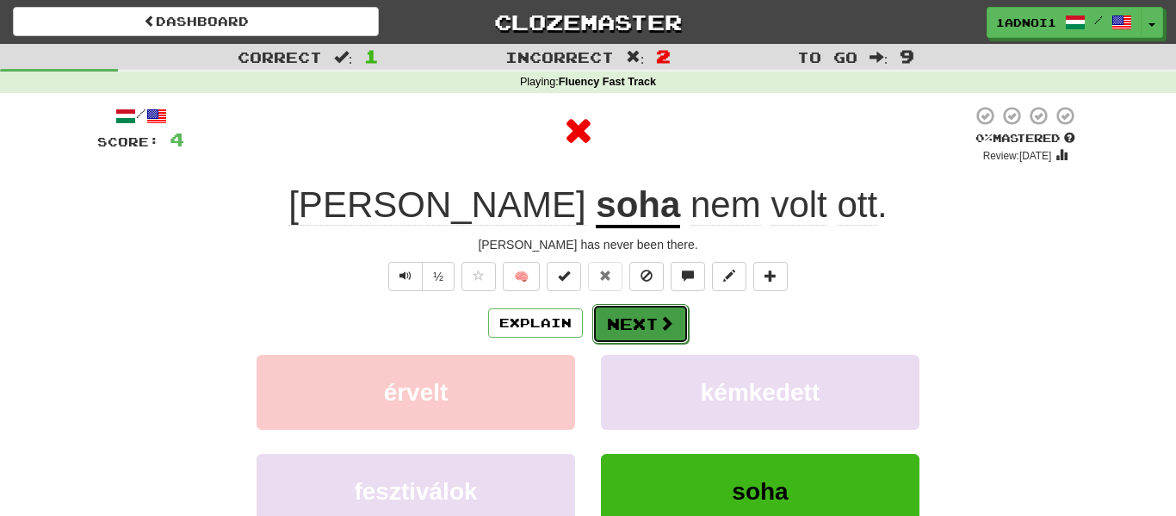
click at [610, 320] on button "Next" at bounding box center [641, 324] width 96 height 40
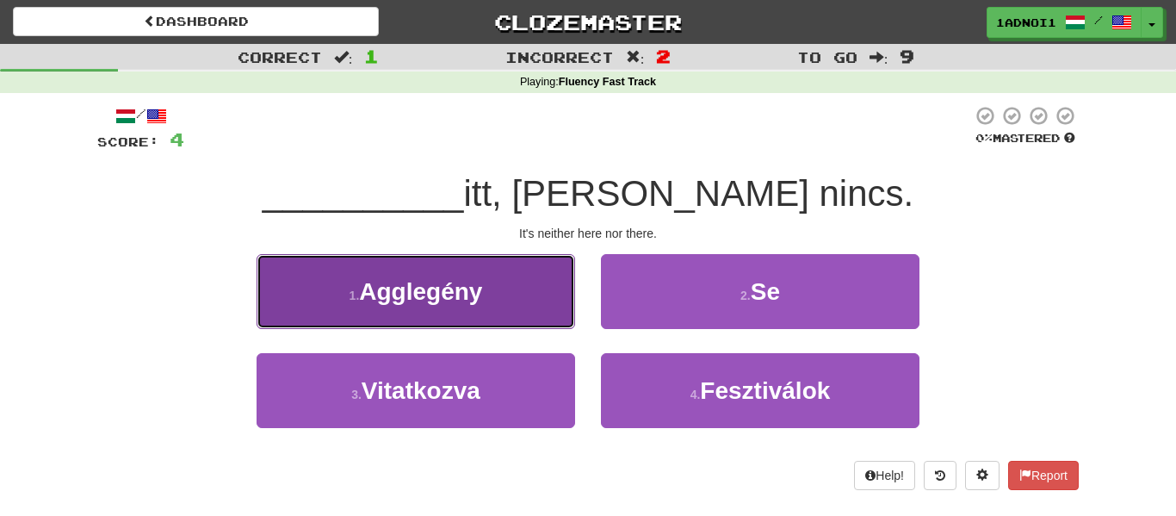
click at [478, 307] on button "1 . Agglegény" at bounding box center [416, 291] width 319 height 75
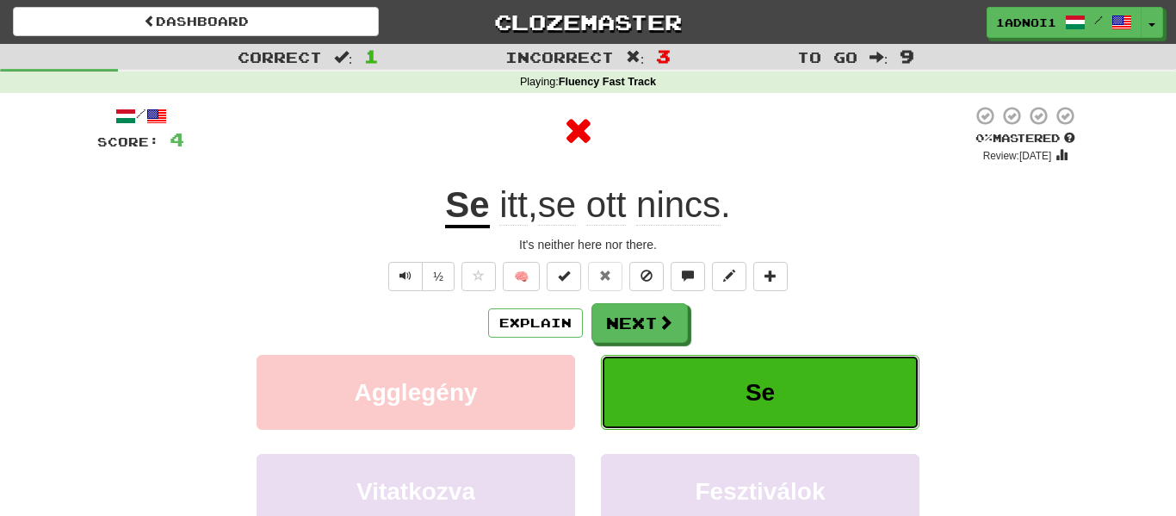
click at [710, 388] on button "Se" at bounding box center [760, 392] width 319 height 75
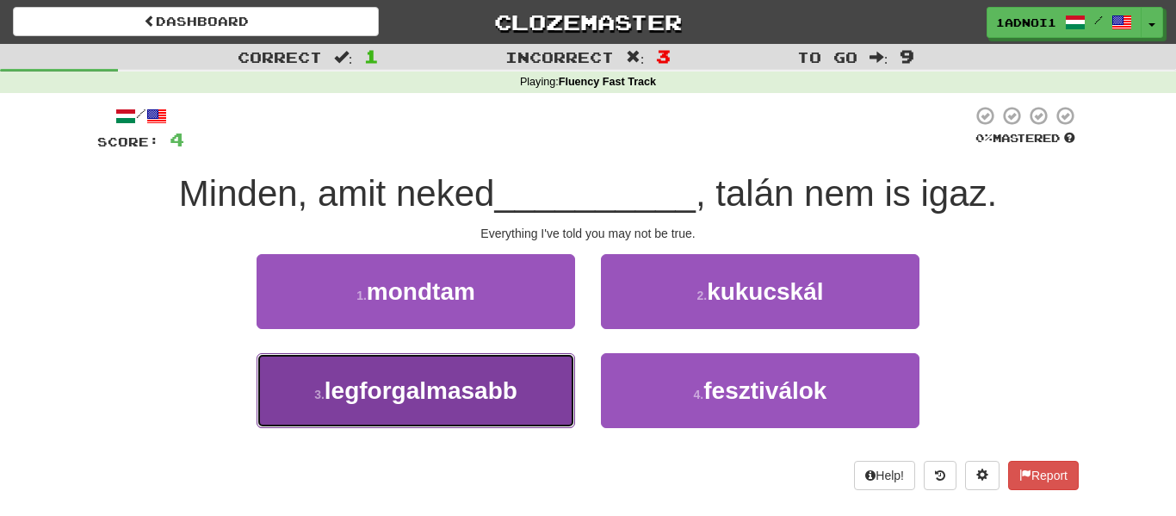
click at [414, 379] on span "legforgalmasabb" at bounding box center [421, 390] width 193 height 27
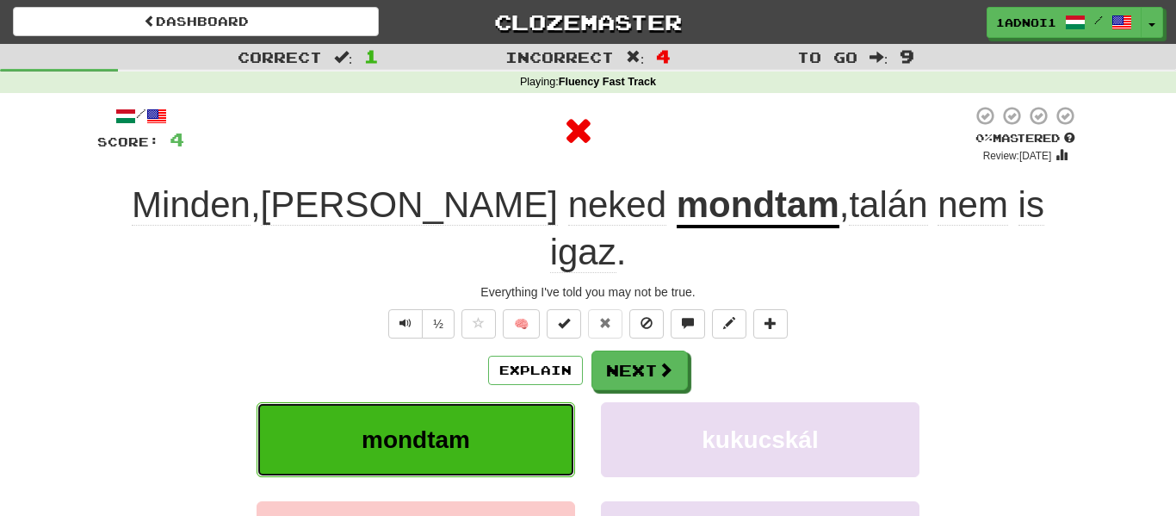
click at [432, 402] on button "mondtam" at bounding box center [416, 439] width 319 height 75
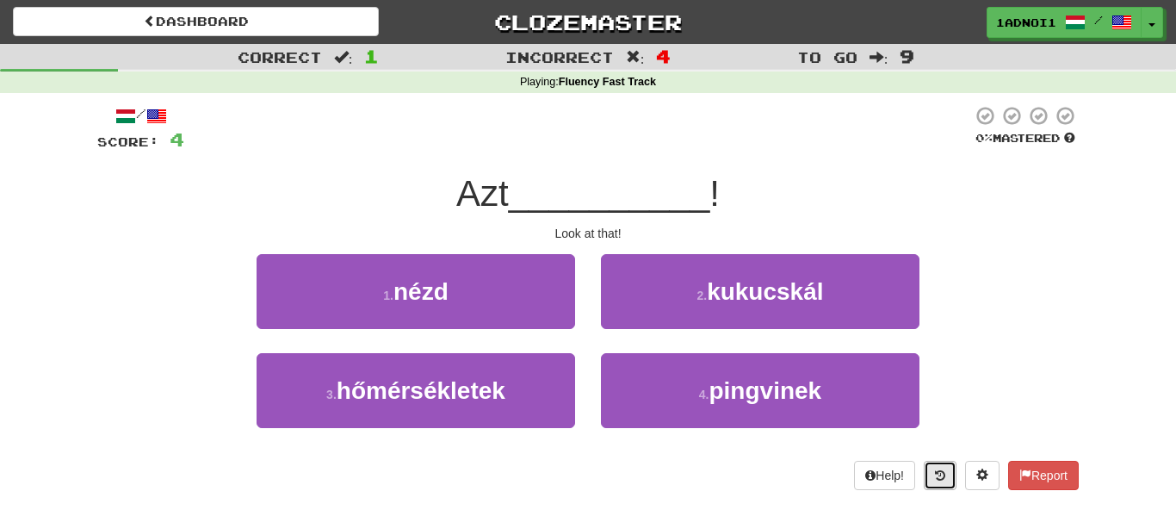
click at [935, 473] on icon at bounding box center [940, 475] width 10 height 12
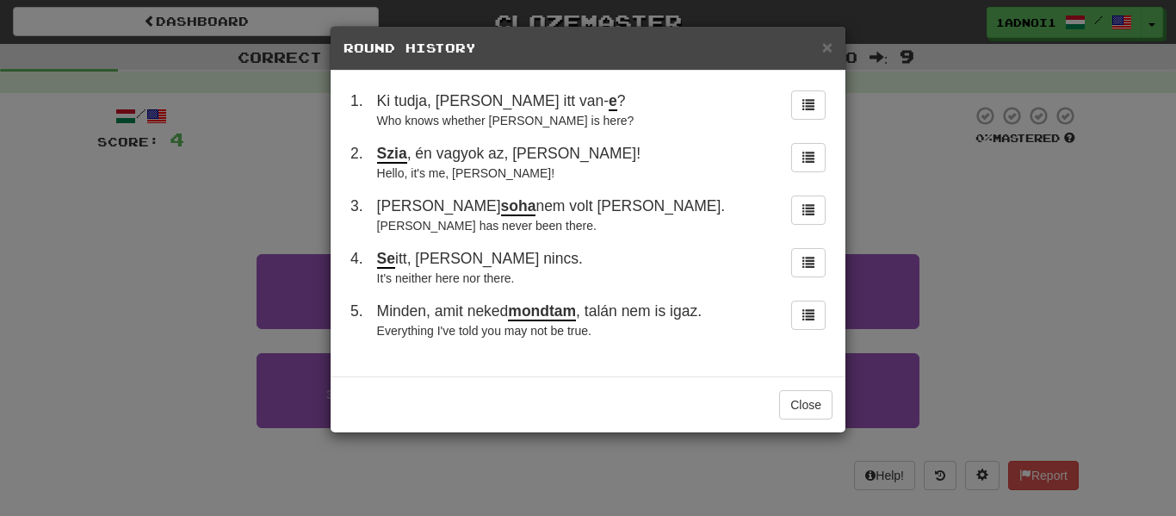
click at [816, 42] on h5 "Round History" at bounding box center [588, 48] width 489 height 17
click at [828, 48] on span "×" at bounding box center [827, 47] width 10 height 20
